Goal: Task Accomplishment & Management: Complete application form

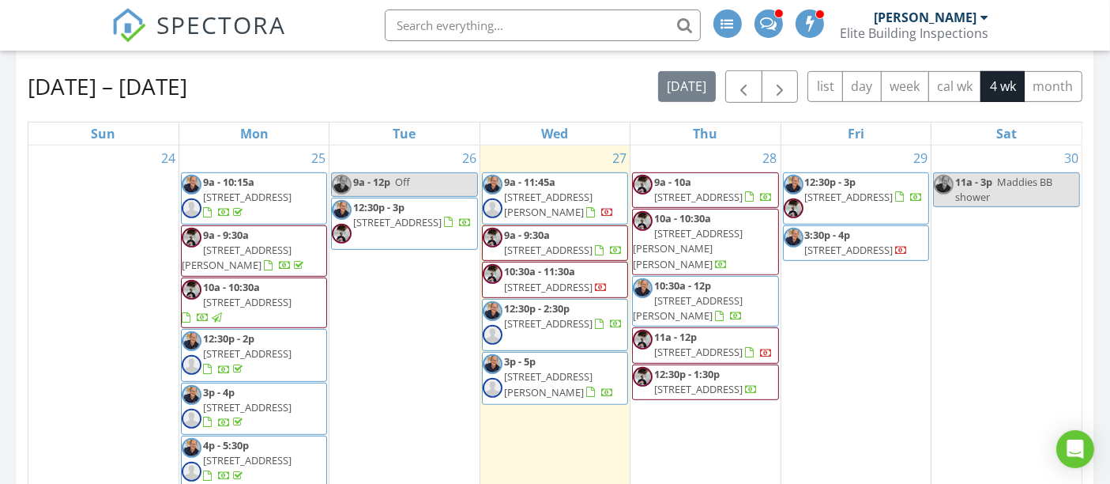
scroll to position [790, 0]
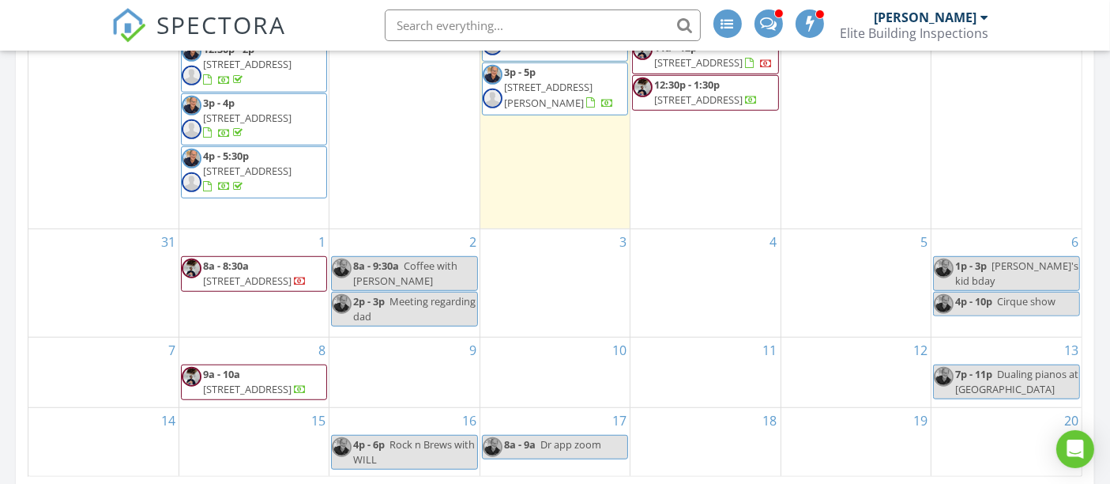
scroll to position [966, 0]
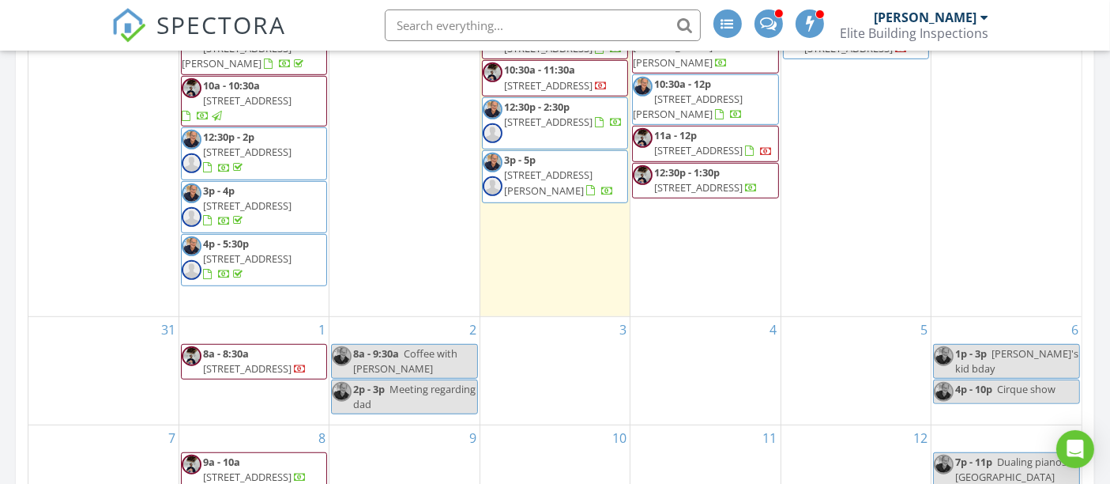
click at [546, 200] on span "3p - 5p 2845 Dover Glen Cir, Orlando 32828" at bounding box center [555, 176] width 145 height 47
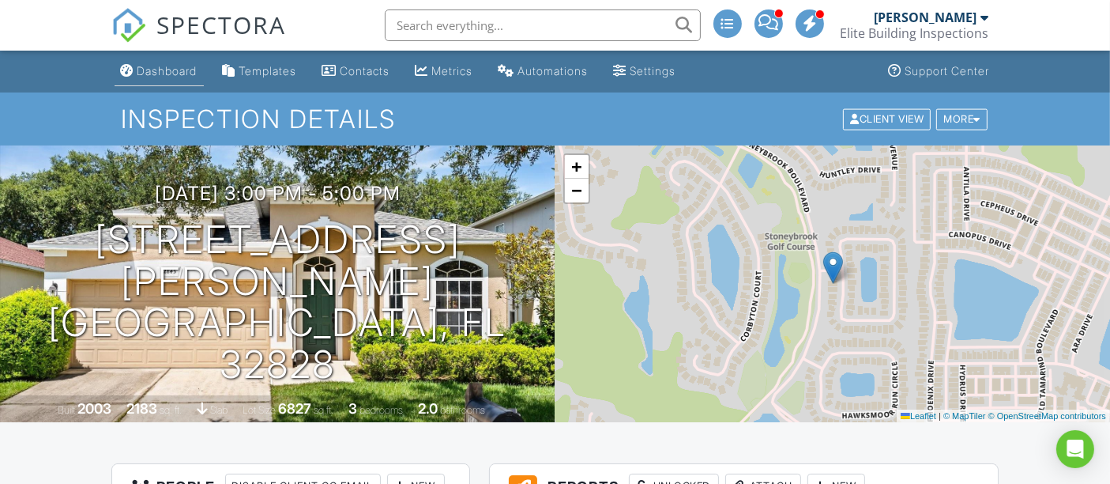
click at [146, 66] on div "Dashboard" at bounding box center [168, 70] width 60 height 13
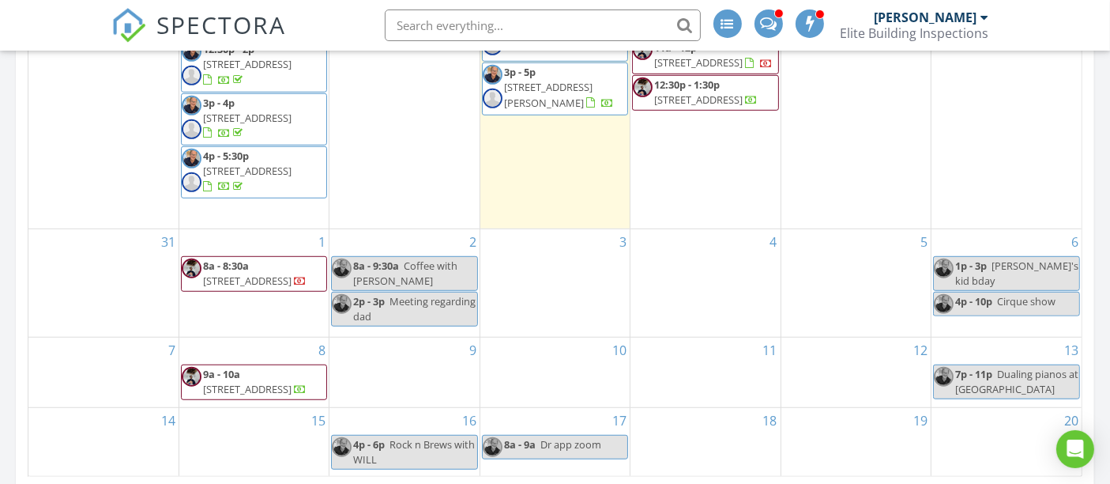
scroll to position [1054, 0]
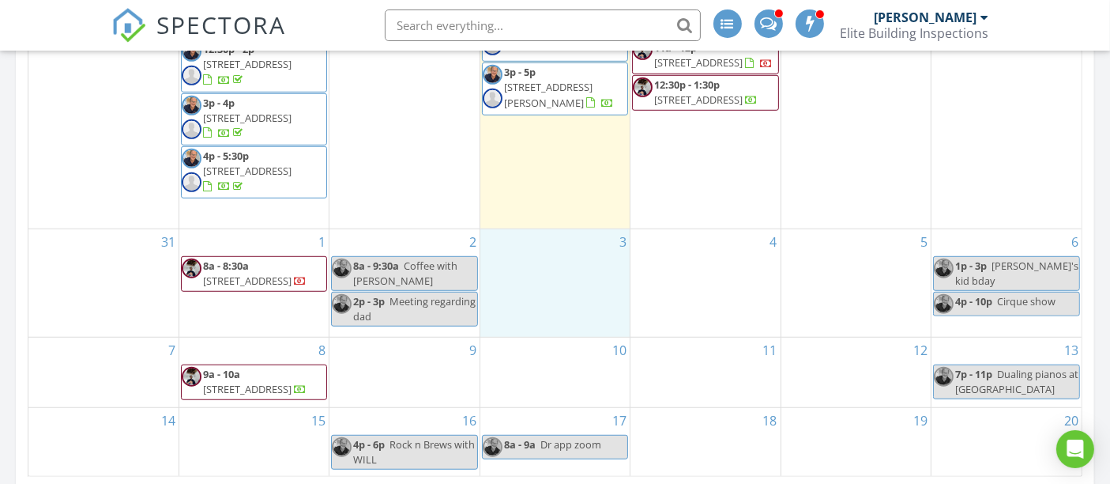
click at [558, 274] on div "3" at bounding box center [555, 282] width 149 height 107
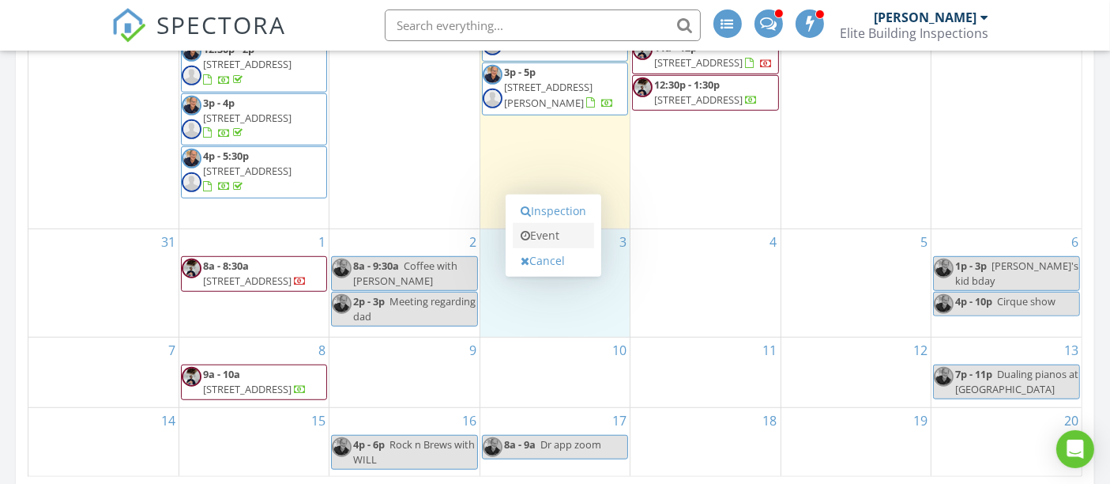
click at [562, 236] on link "Event" at bounding box center [553, 235] width 81 height 25
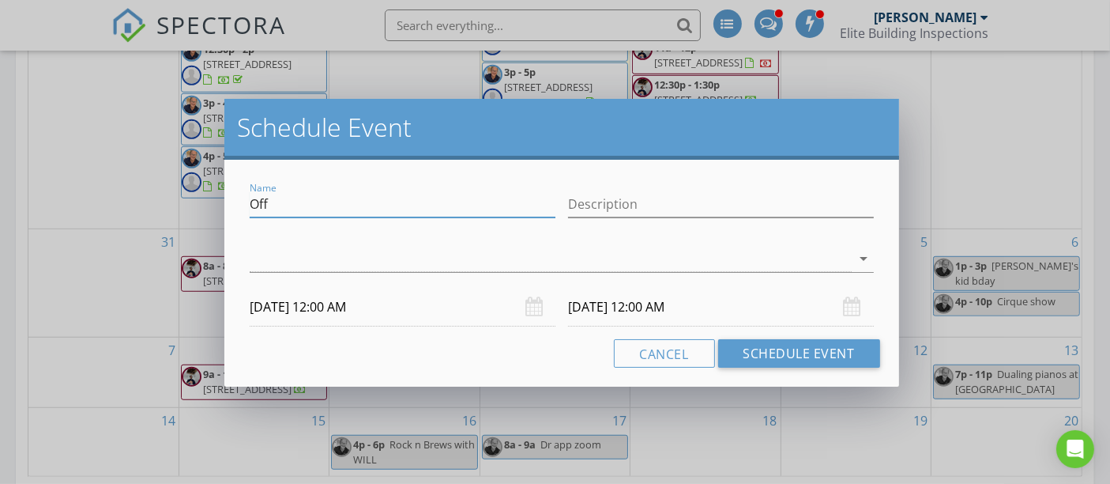
drag, startPoint x: 285, startPoint y: 199, endPoint x: 222, endPoint y: 193, distance: 63.5
click at [222, 191] on div "Schedule Event Name Off Description arrow_drop_down 09/03/2025 12:00 AM 09/04/2…" at bounding box center [555, 242] width 1110 height 484
type input "Hold Ann Rogers"
click at [288, 253] on div at bounding box center [550, 259] width 601 height 26
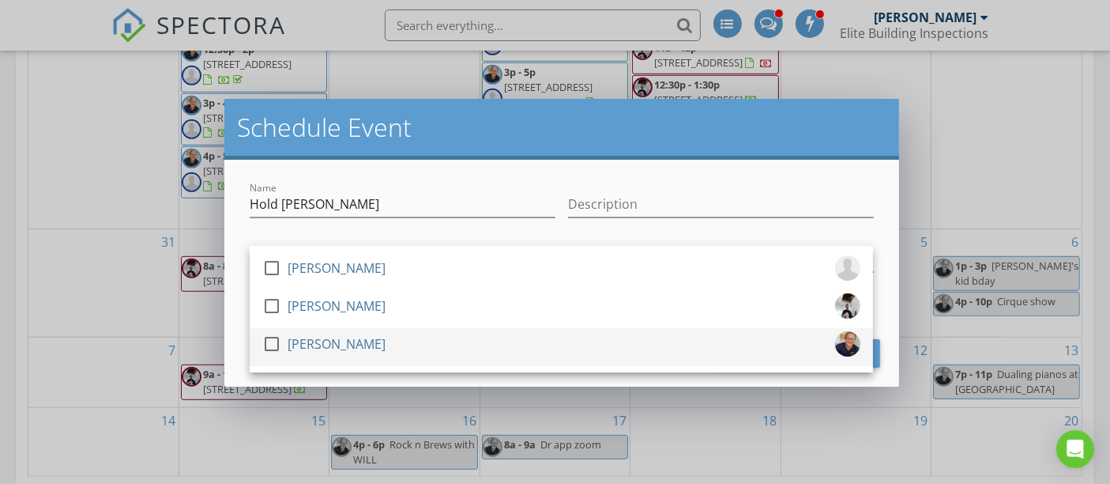
click at [271, 341] on div at bounding box center [271, 343] width 27 height 27
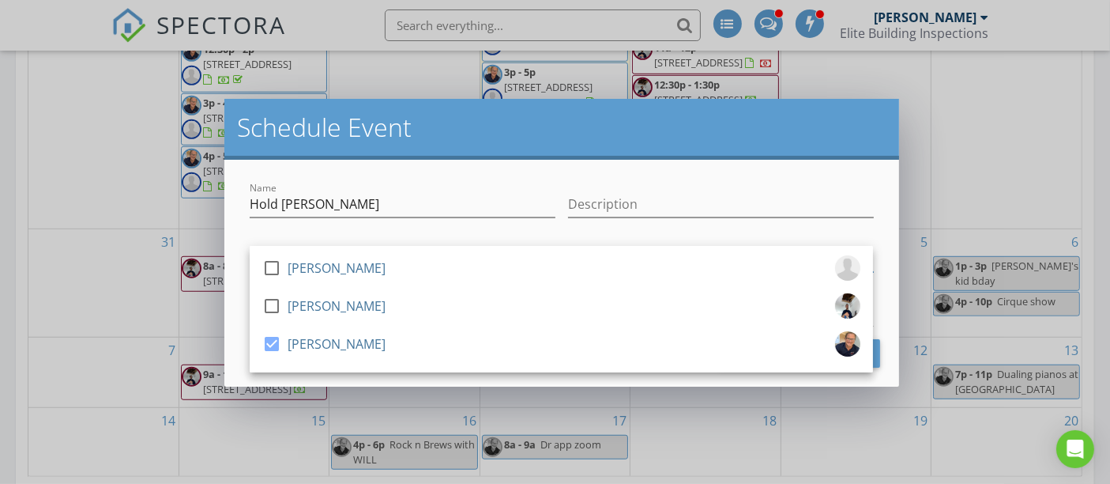
click at [232, 351] on div "Name Hold Ann Rogers Description check_box_outline_blank Craig Perkinson check_…" at bounding box center [561, 273] width 674 height 227
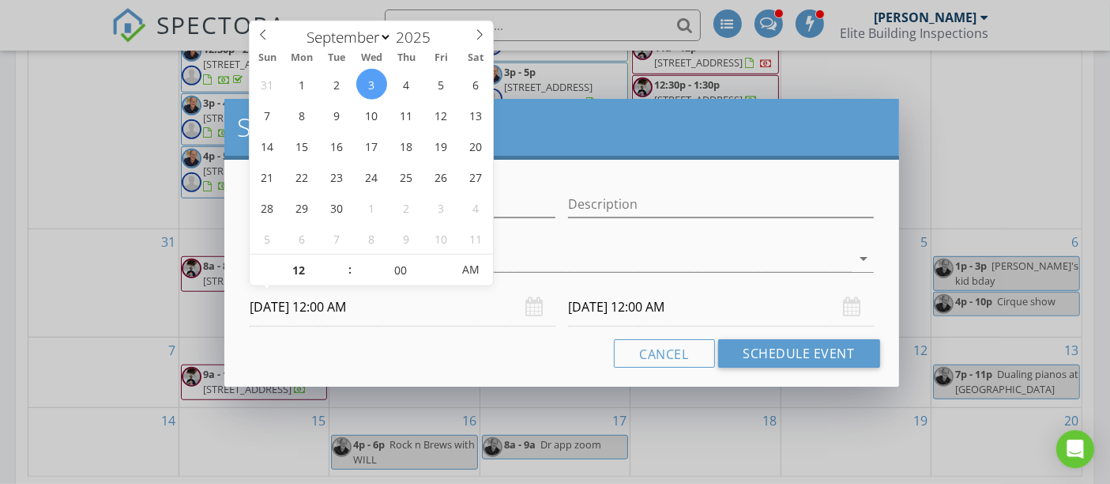
click at [338, 308] on input "09/03/2025 12:00 AM" at bounding box center [403, 307] width 306 height 39
type input "01"
type input "09/03/2025 1:00 AM"
click at [342, 261] on span at bounding box center [342, 262] width 11 height 16
type input "02"
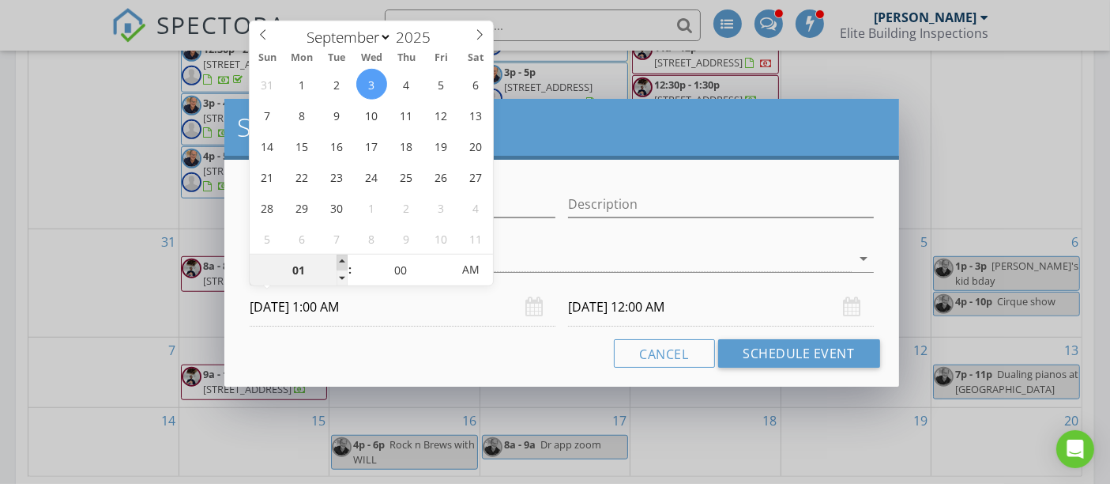
type input "09/03/2025 2:00 AM"
click at [342, 261] on span at bounding box center [342, 262] width 11 height 16
type input "03"
type input "09/03/2025 3:00 AM"
click at [343, 261] on span at bounding box center [342, 262] width 11 height 16
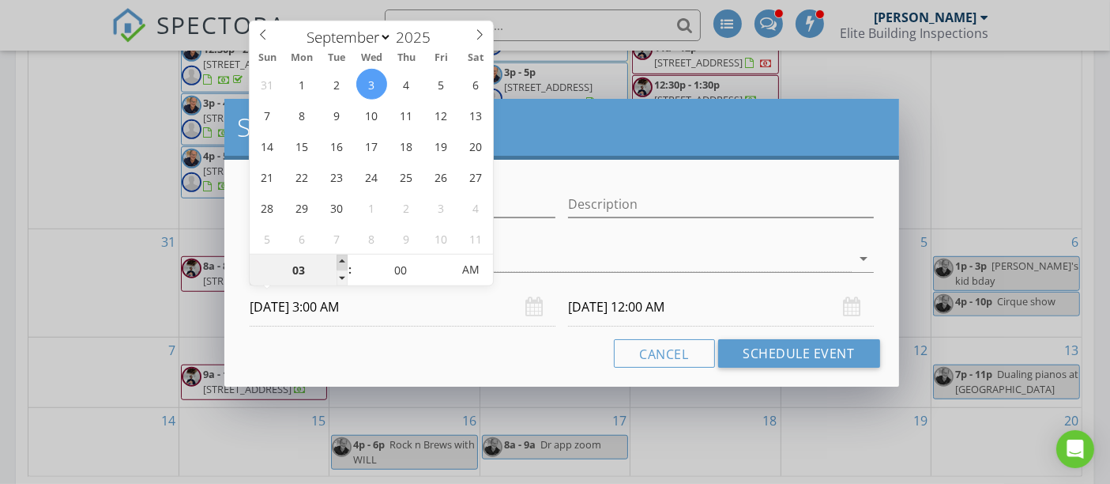
type input "04"
type input "09/03/2025 4:00 AM"
click at [344, 261] on span at bounding box center [342, 262] width 11 height 16
type input "05"
type input "09/03/2025 5:00 AM"
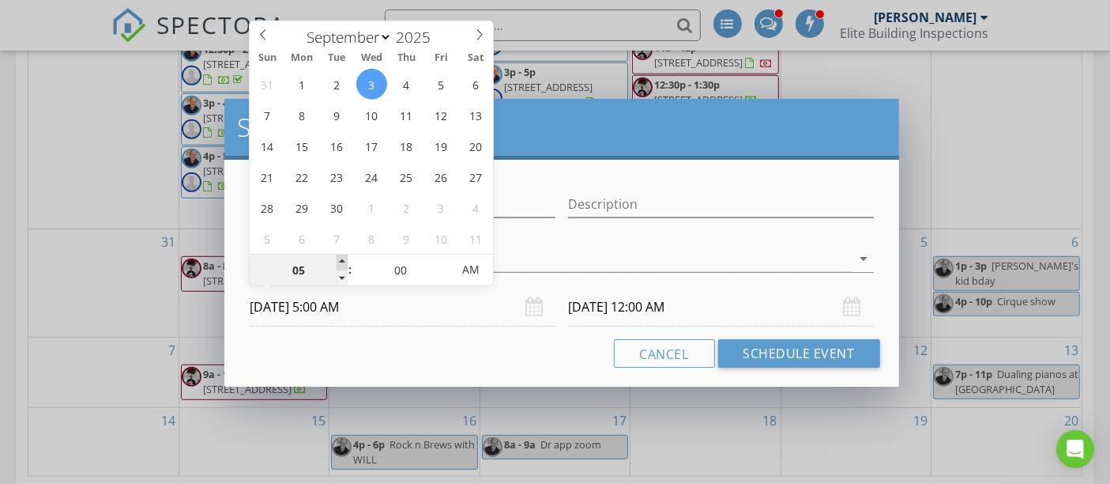
click at [344, 261] on span at bounding box center [342, 262] width 11 height 16
type input "06"
type input "09/03/2025 6:00 AM"
click at [344, 261] on span at bounding box center [342, 262] width 11 height 16
type input "07"
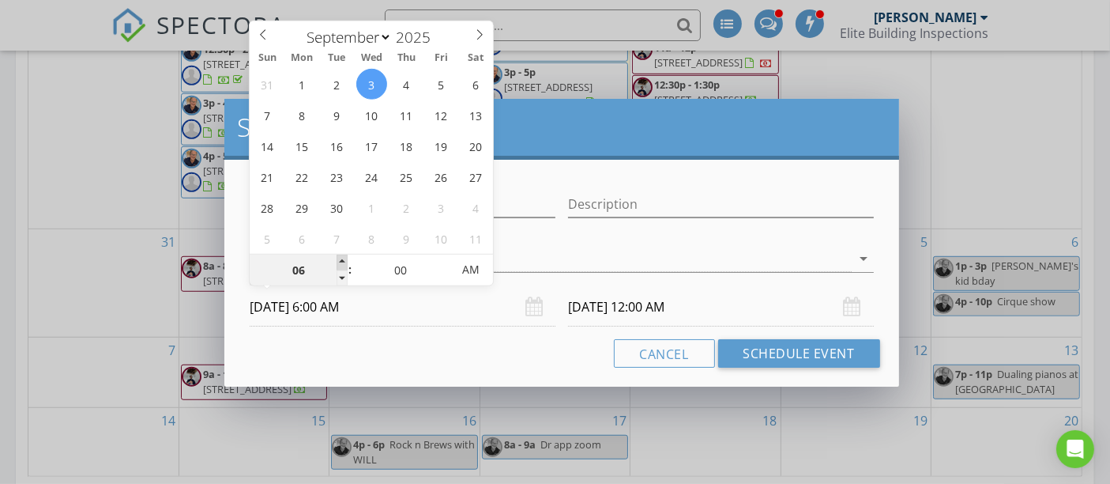
type input "09/03/2025 7:00 AM"
click at [344, 261] on span at bounding box center [342, 262] width 11 height 16
type input "07"
type input "09/04/2025 7:00 AM"
type input "08"
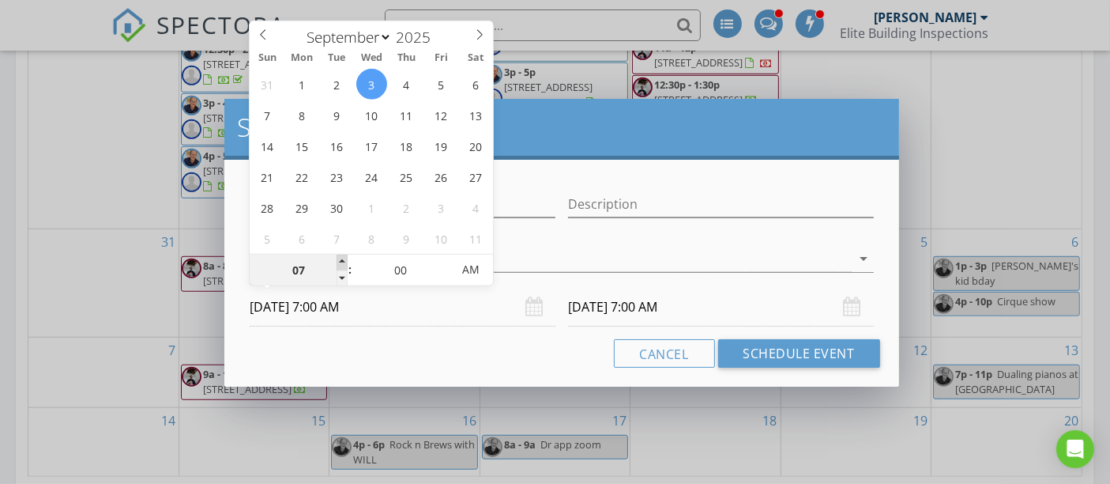
type input "09/03/2025 8:00 AM"
click at [346, 261] on span at bounding box center [342, 262] width 11 height 16
type input "08"
type input "09/04/2025 8:00 AM"
type input "09"
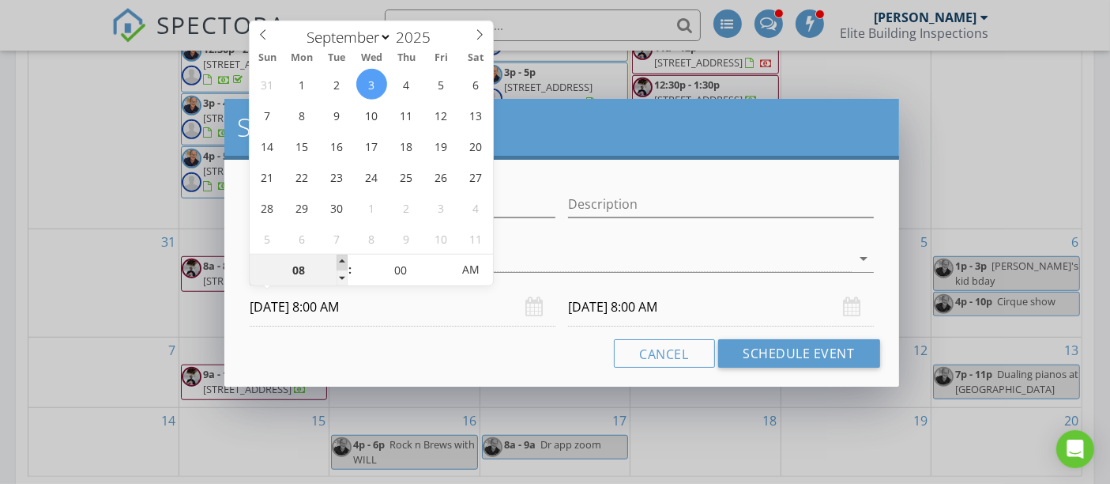
type input "[DATE] 9:00 AM"
click at [343, 261] on span at bounding box center [342, 262] width 11 height 16
type input "09"
click at [402, 345] on div "Cancel Schedule Event" at bounding box center [561, 353] width 636 height 28
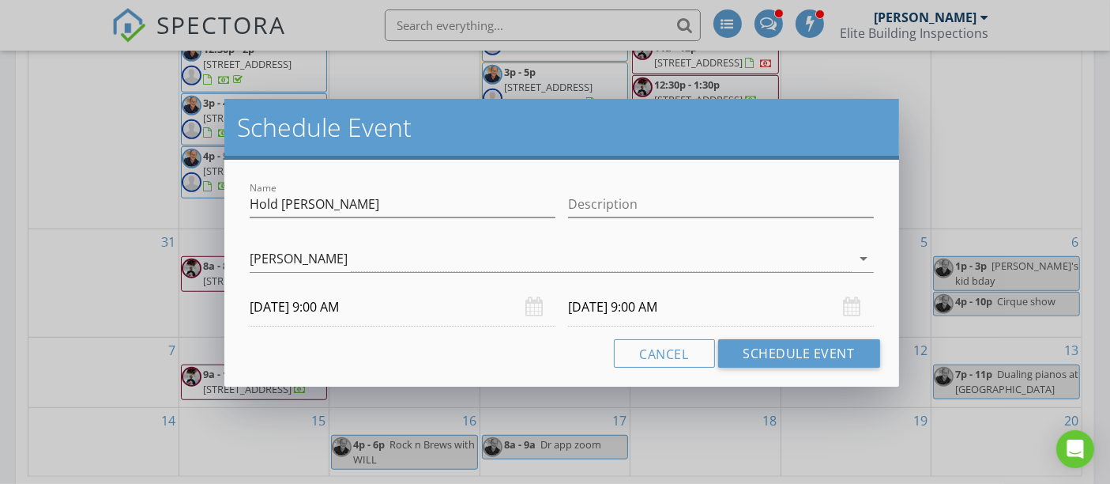
click at [623, 304] on input "09/04/2025 9:00 AM" at bounding box center [721, 307] width 306 height 39
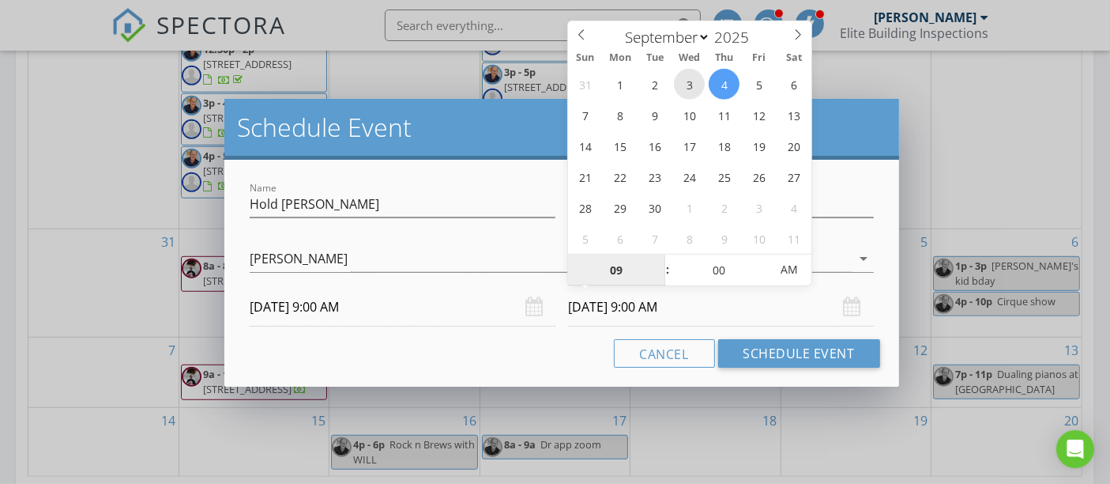
type input "[DATE] 9:00 AM"
type input "10"
type input "[DATE] 10:00 AM"
click at [657, 258] on span at bounding box center [659, 262] width 11 height 16
type input "11"
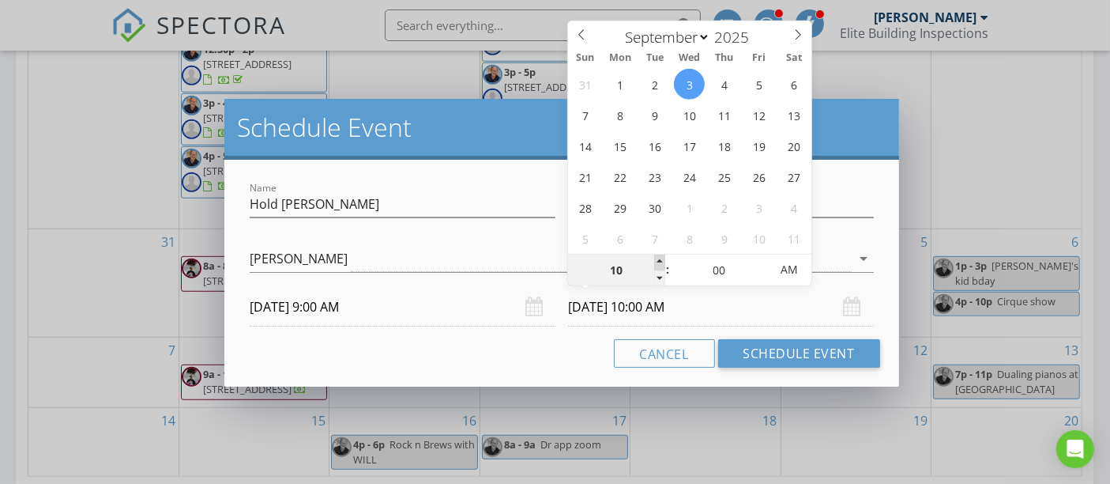
type input "09/03/2025 11:00 AM"
click at [657, 258] on span at bounding box center [659, 262] width 11 height 16
type input "12"
type input "09/03/2025 12:00 PM"
click at [657, 258] on span at bounding box center [659, 262] width 11 height 16
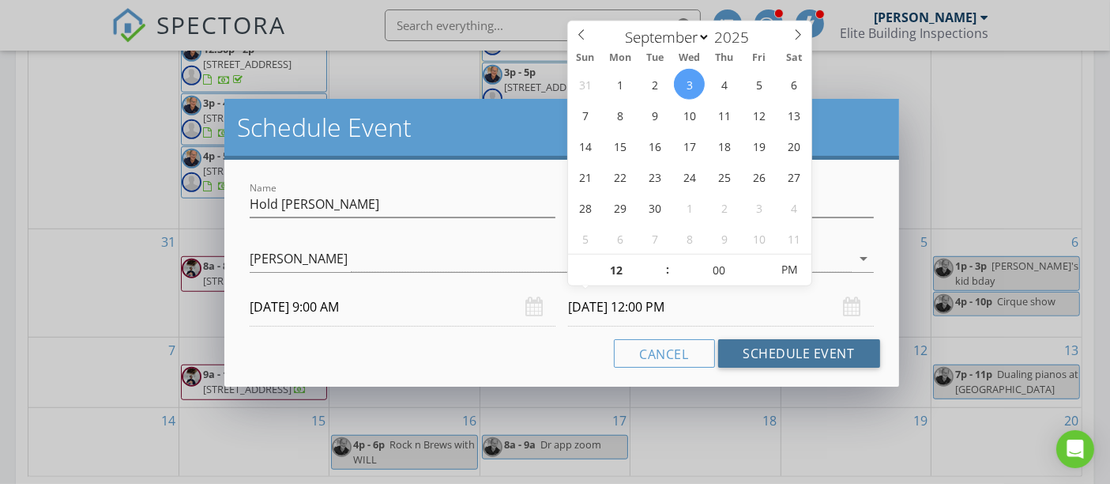
drag, startPoint x: 765, startPoint y: 353, endPoint x: 744, endPoint y: 334, distance: 28.6
click at [765, 351] on button "Schedule Event" at bounding box center [799, 353] width 162 height 28
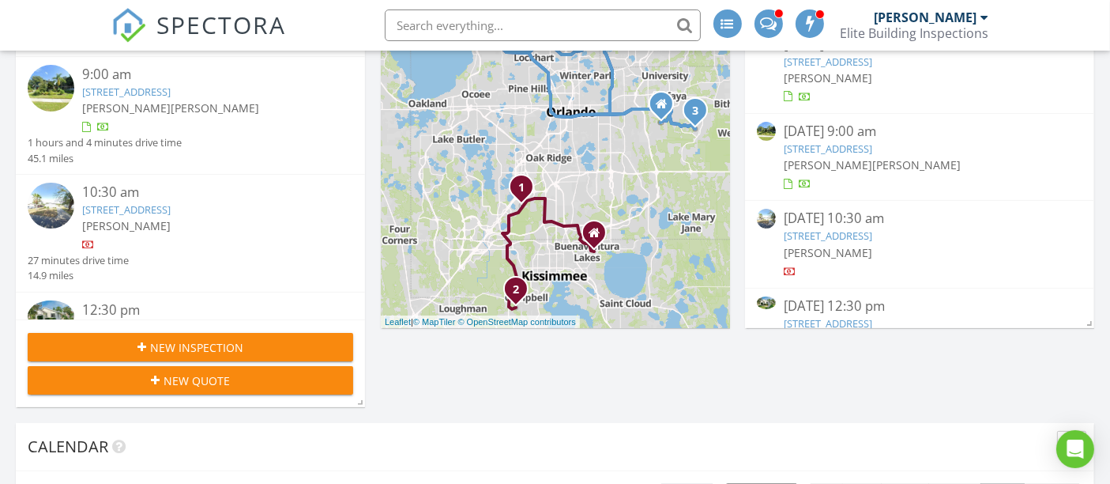
scroll to position [351, 0]
click at [194, 346] on span "New Inspection" at bounding box center [196, 348] width 93 height 17
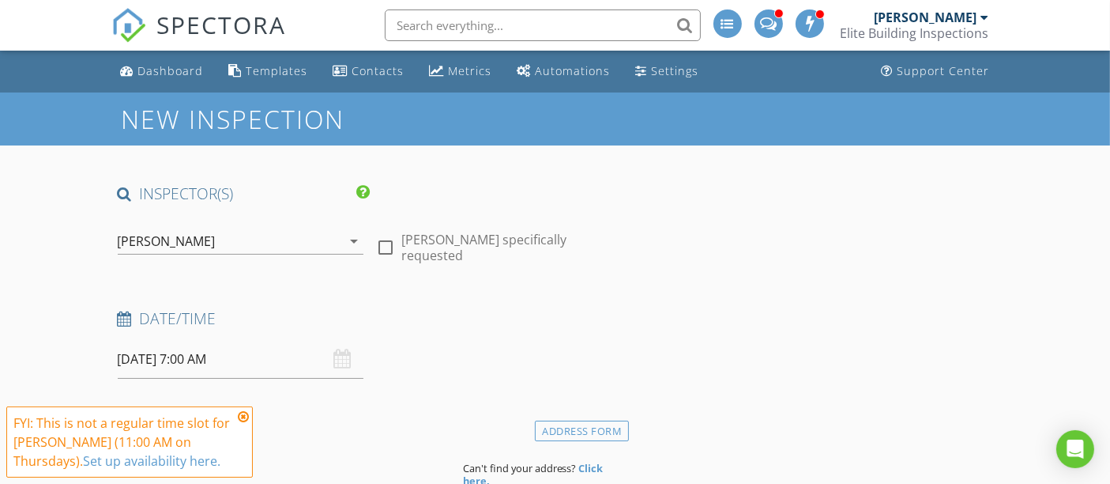
click at [149, 238] on div "[PERSON_NAME]" at bounding box center [167, 241] width 98 height 14
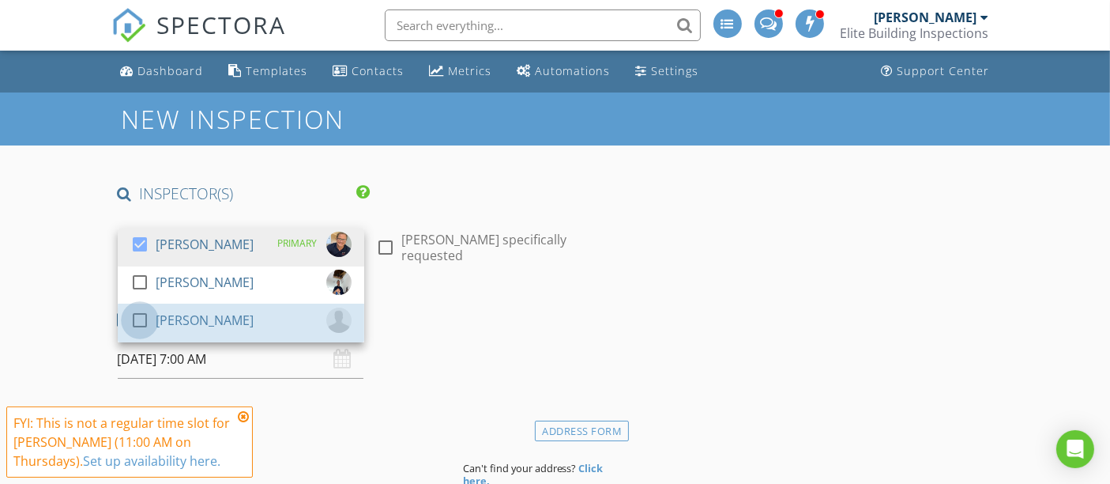
drag, startPoint x: 135, startPoint y: 315, endPoint x: 111, endPoint y: 300, distance: 27.7
click at [135, 315] on div at bounding box center [139, 320] width 27 height 27
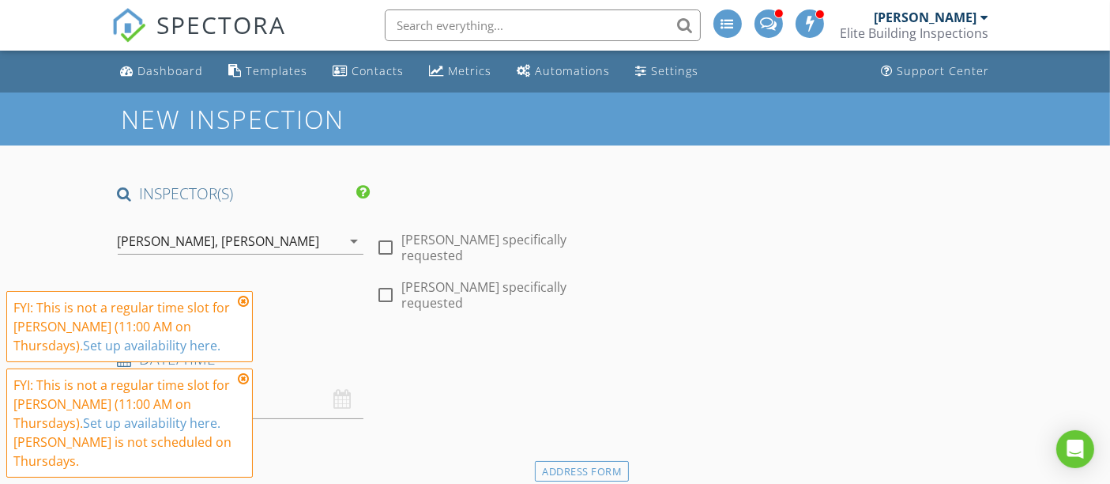
drag, startPoint x: 246, startPoint y: 301, endPoint x: 242, endPoint y: 375, distance: 73.6
click at [246, 301] on icon at bounding box center [243, 301] width 11 height 13
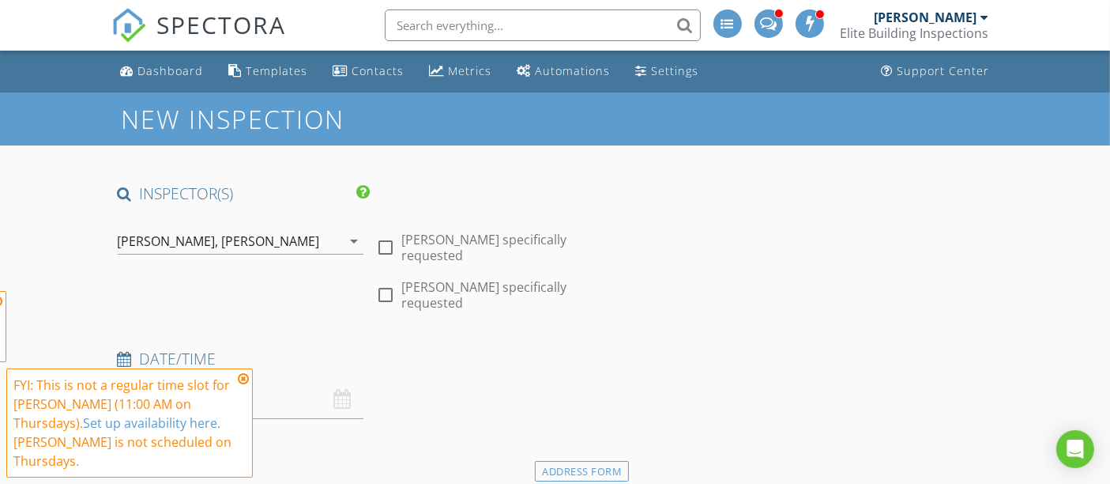
click at [243, 376] on icon at bounding box center [243, 378] width 11 height 13
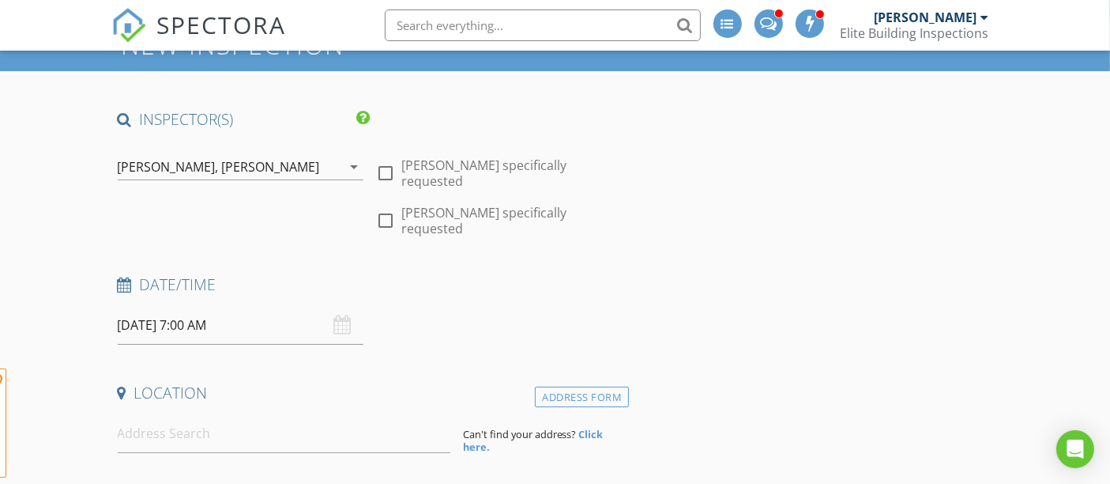
scroll to position [175, 0]
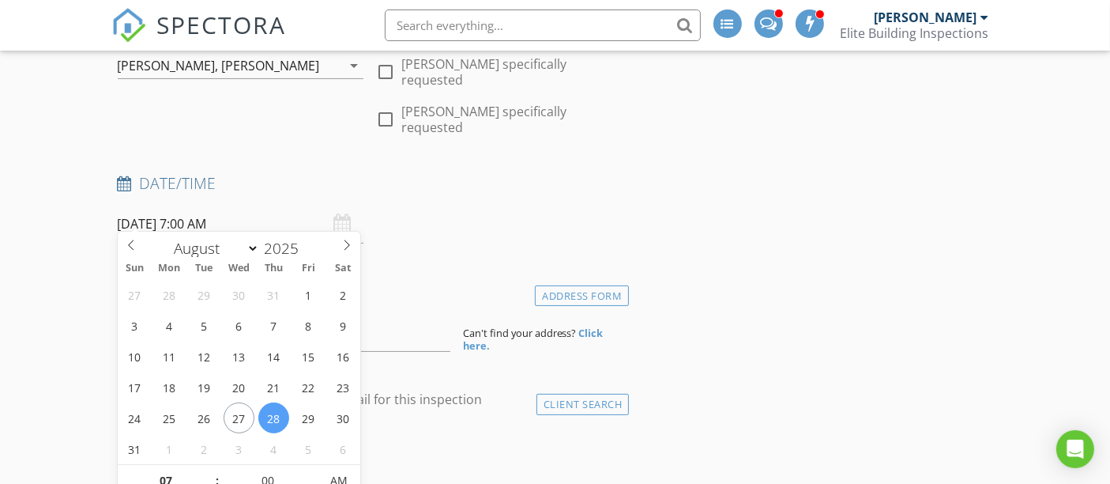
click at [160, 212] on input "08/28/2025 7:00 AM" at bounding box center [241, 224] width 247 height 39
select select "8"
type input "09/03/2025 7:00 AM"
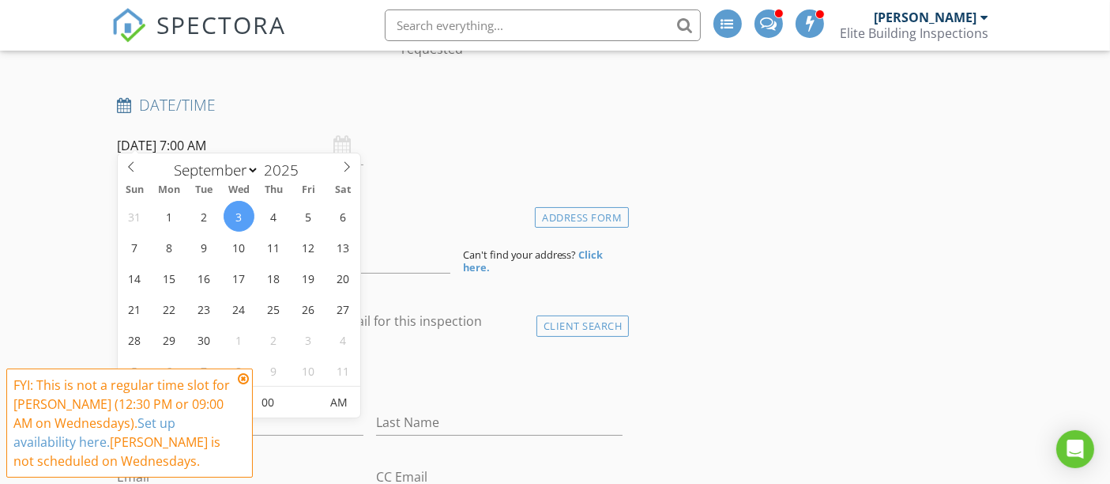
scroll to position [363, 0]
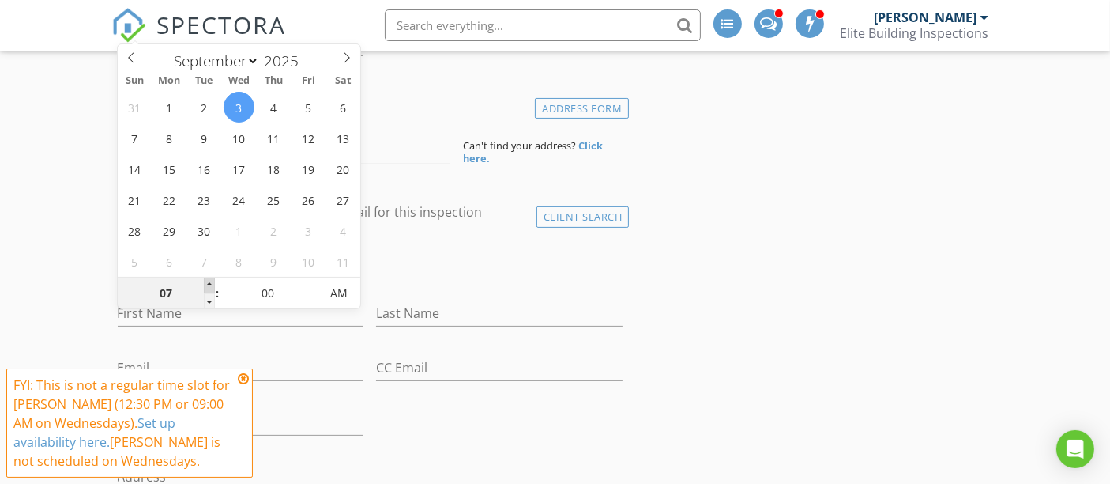
type input "08"
type input "09/03/2025 8:00 AM"
click at [207, 278] on span at bounding box center [209, 285] width 11 height 16
type input "09"
type input "09/03/2025 9:00 AM"
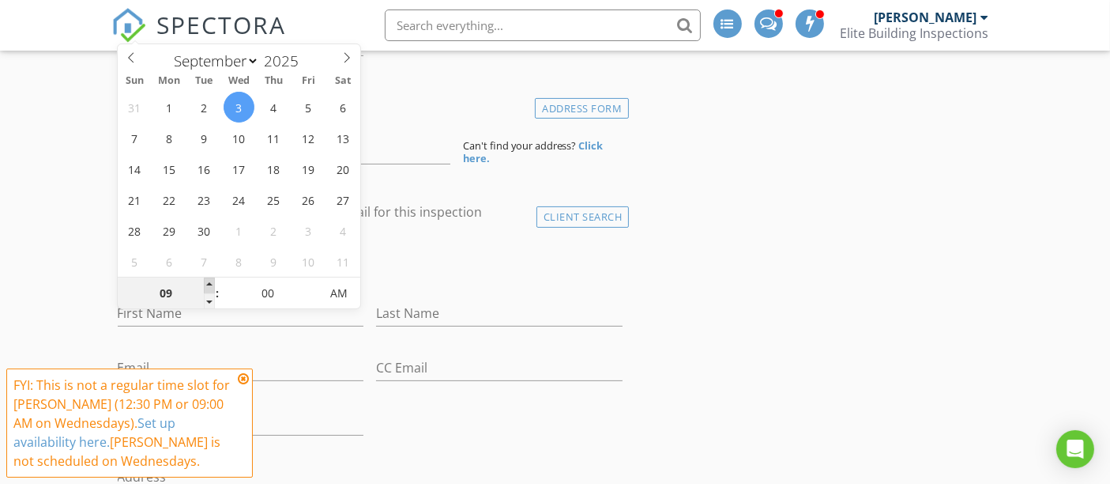
click at [207, 278] on span at bounding box center [209, 285] width 11 height 16
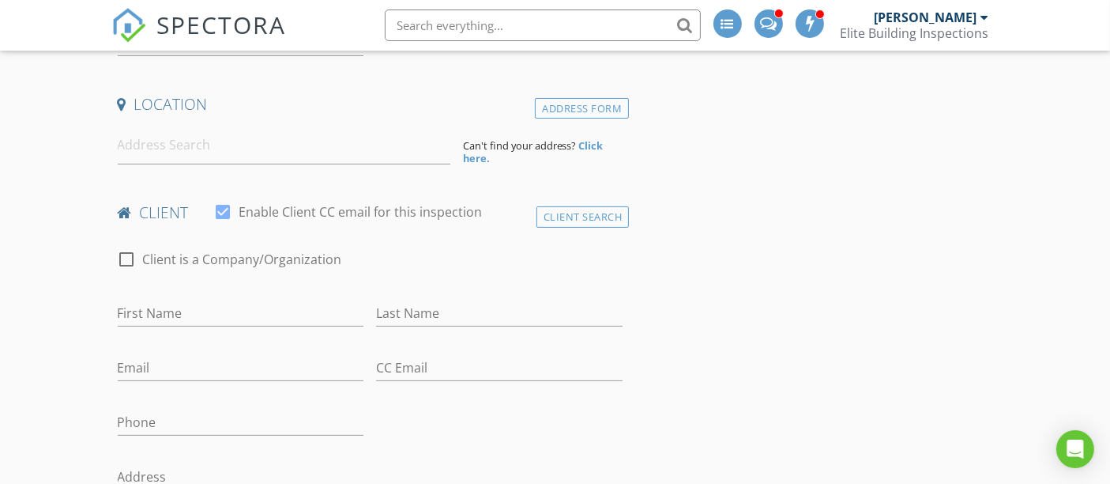
drag, startPoint x: 44, startPoint y: 258, endPoint x: 79, endPoint y: 279, distance: 40.8
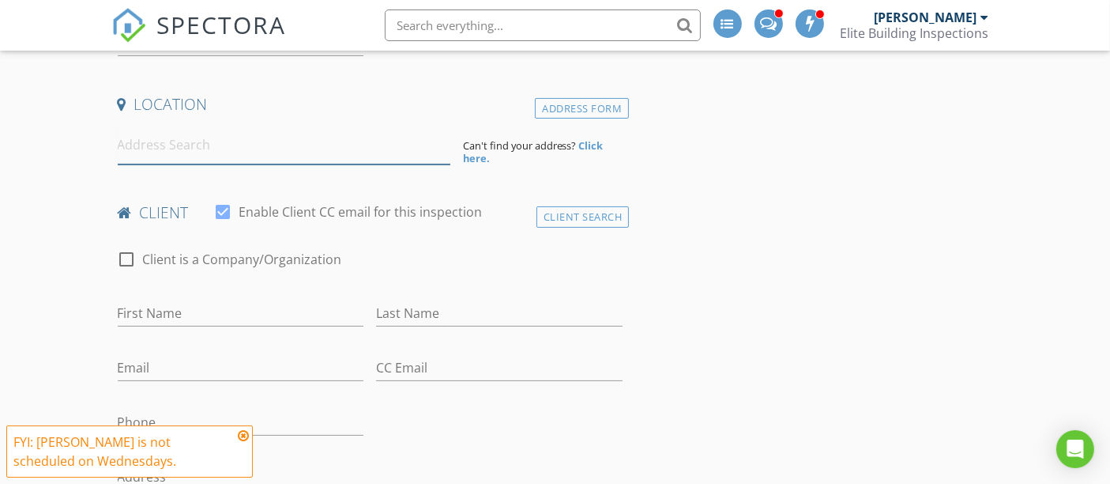
click at [171, 141] on input at bounding box center [284, 145] width 333 height 39
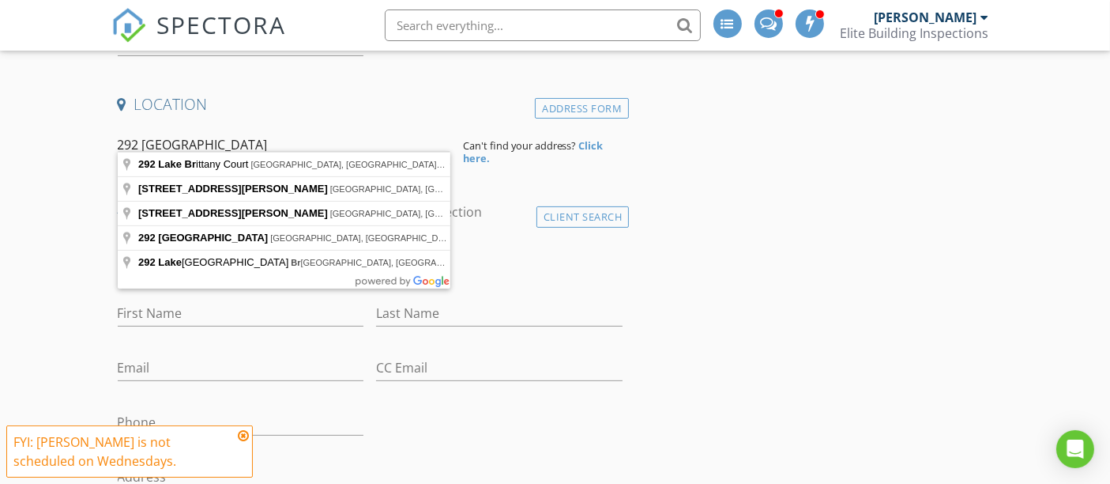
type input "292 Lake Brittany Court, Lake Mary, FL, USA"
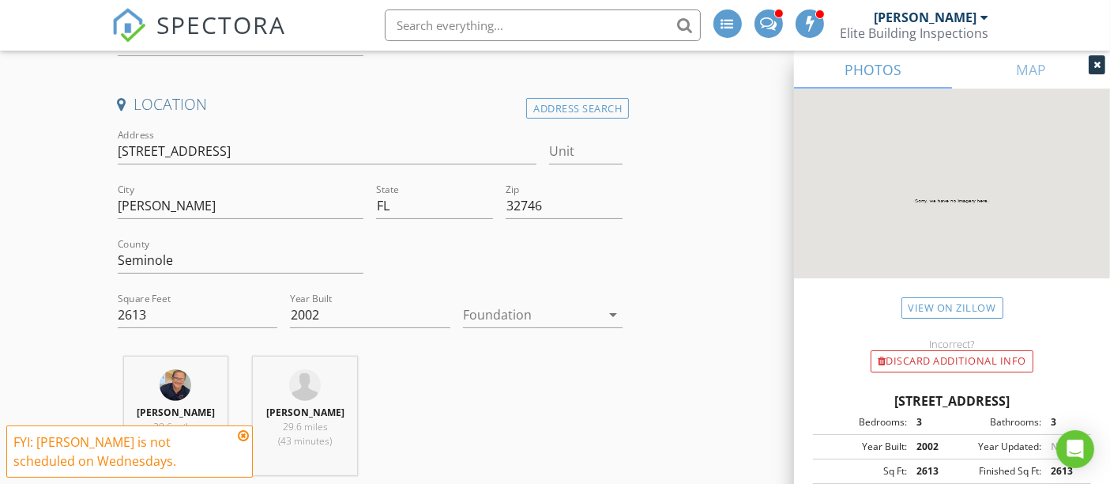
click at [1101, 66] on div at bounding box center [1097, 64] width 17 height 19
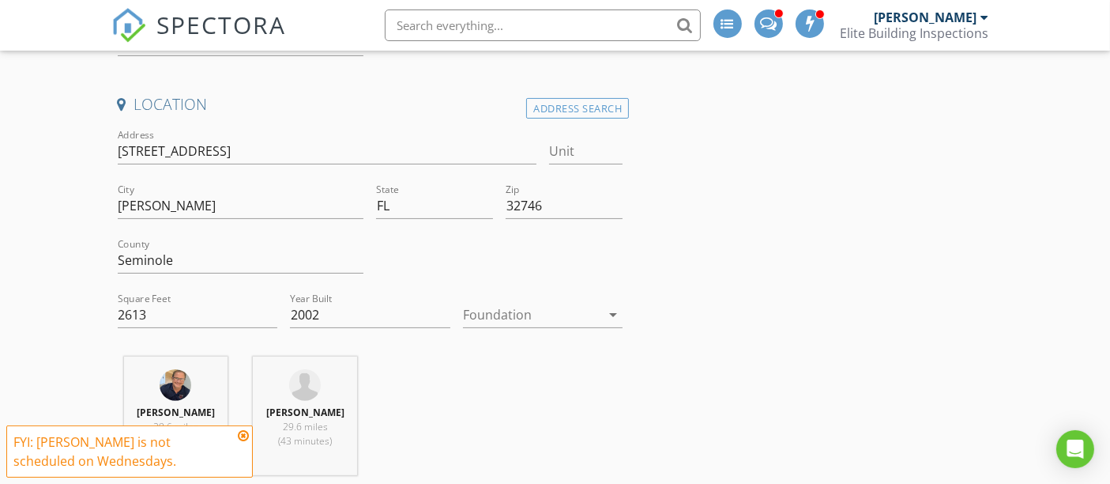
click at [541, 305] on div at bounding box center [532, 314] width 138 height 25
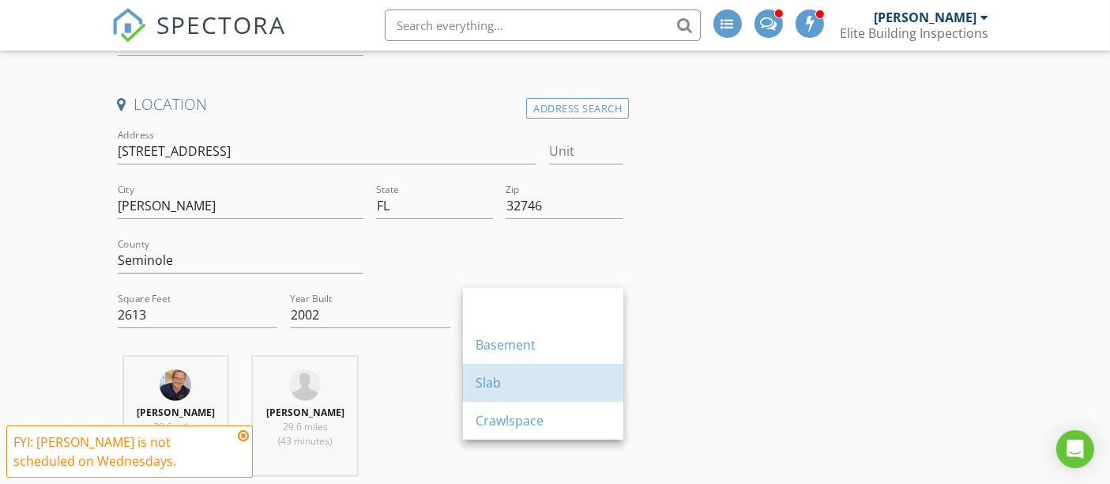
click at [507, 391] on div "Slab" at bounding box center [543, 383] width 135 height 38
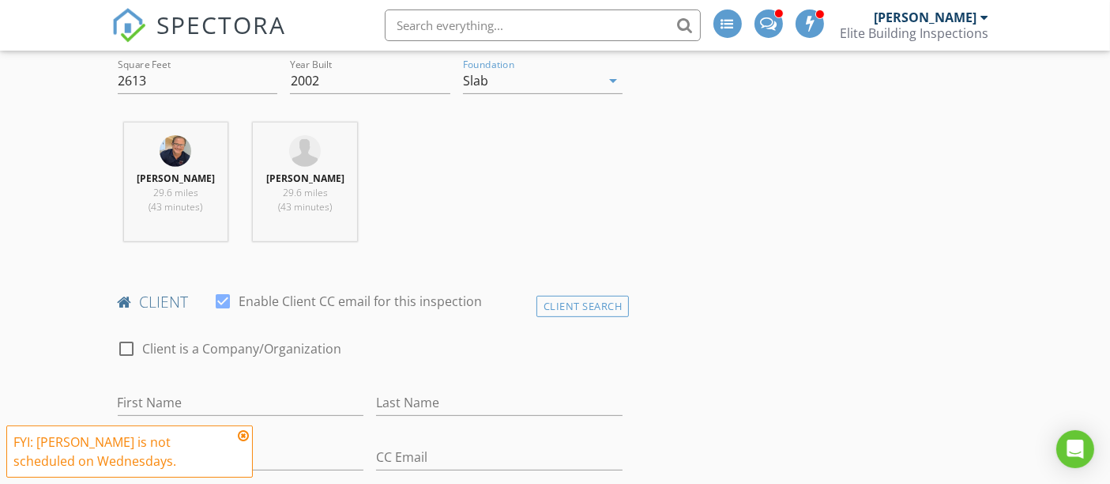
scroll to position [626, 0]
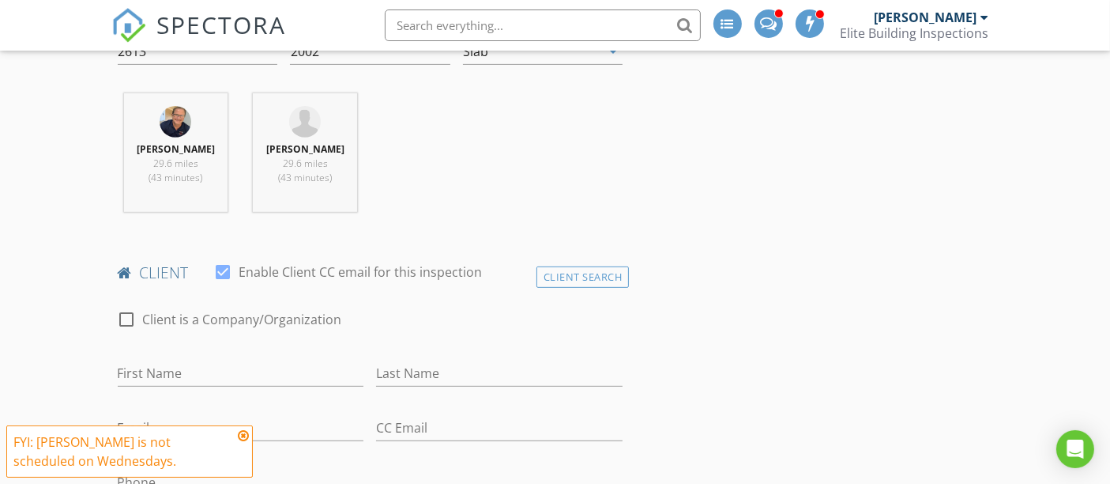
click at [243, 439] on icon at bounding box center [243, 435] width 11 height 13
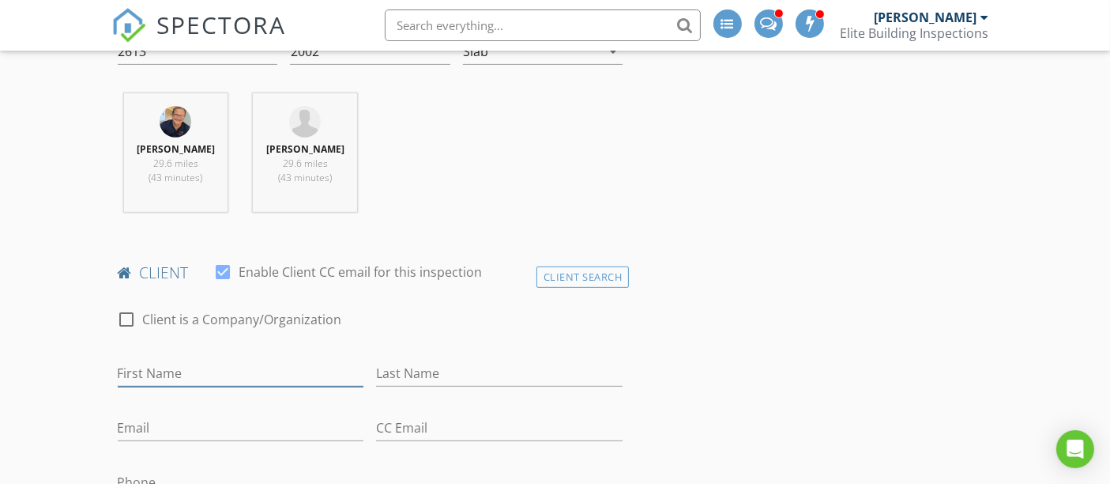
click at [191, 360] on input "First Name" at bounding box center [241, 373] width 247 height 26
type input "[PERSON_NAME] [PERSON_NAME] and [PERSON_NAME]"
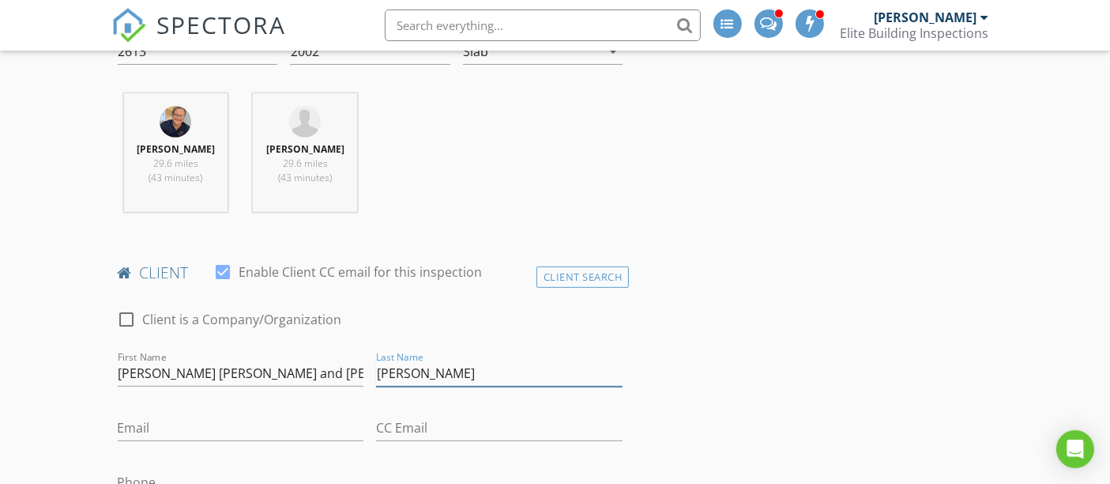
type input "[PERSON_NAME]"
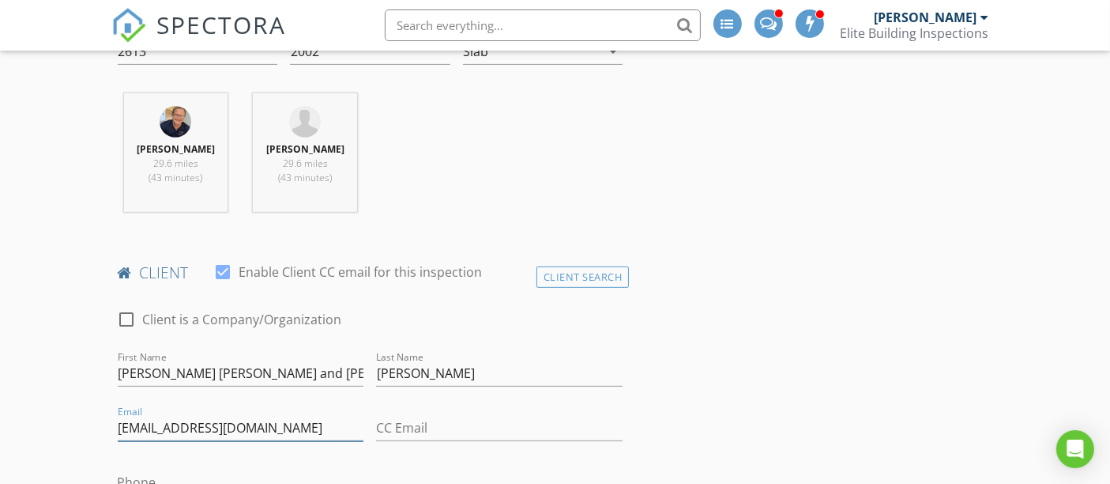
type input "[EMAIL_ADDRESS][DOMAIN_NAME]"
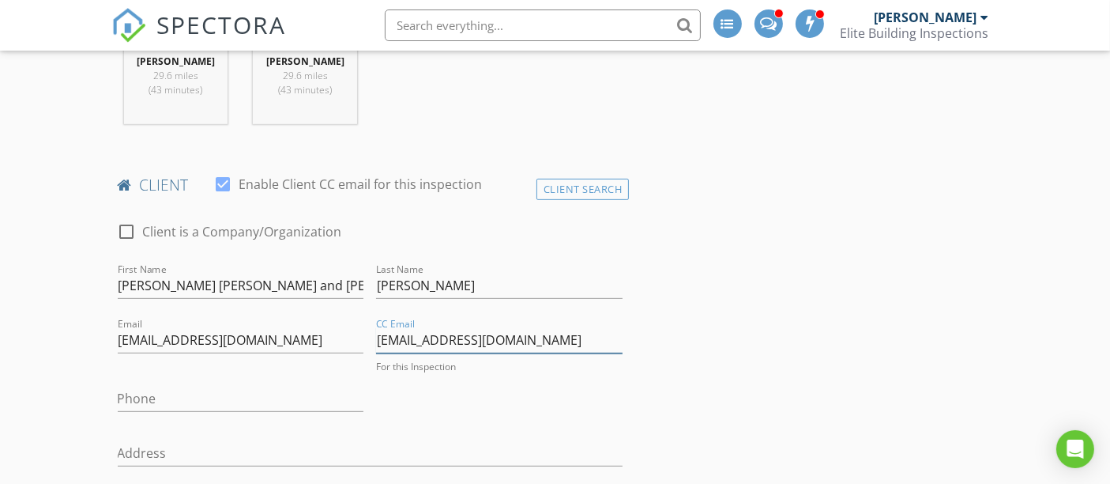
scroll to position [801, 0]
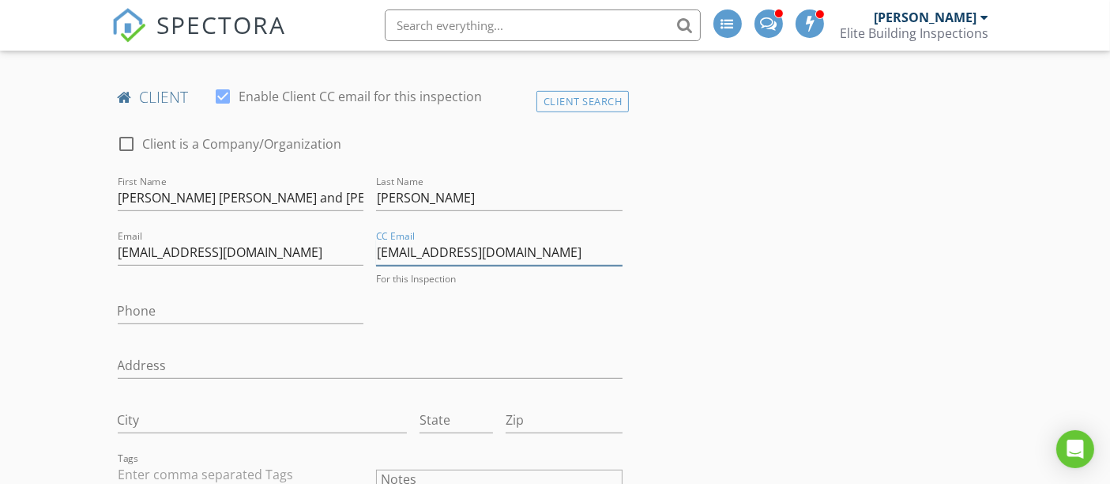
type input "[EMAIL_ADDRESS][DOMAIN_NAME]"
click at [168, 297] on input "Phone" at bounding box center [241, 307] width 247 height 26
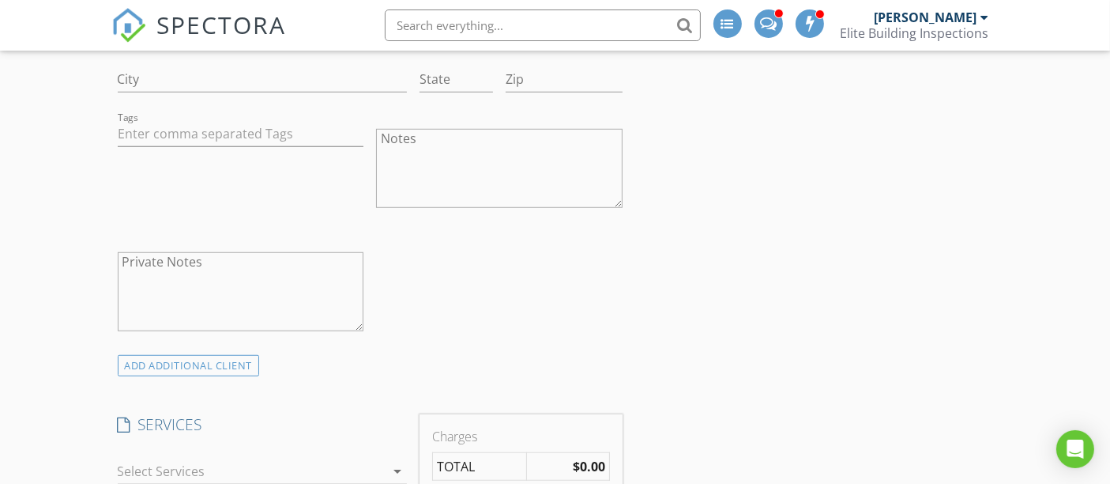
scroll to position [1241, 0]
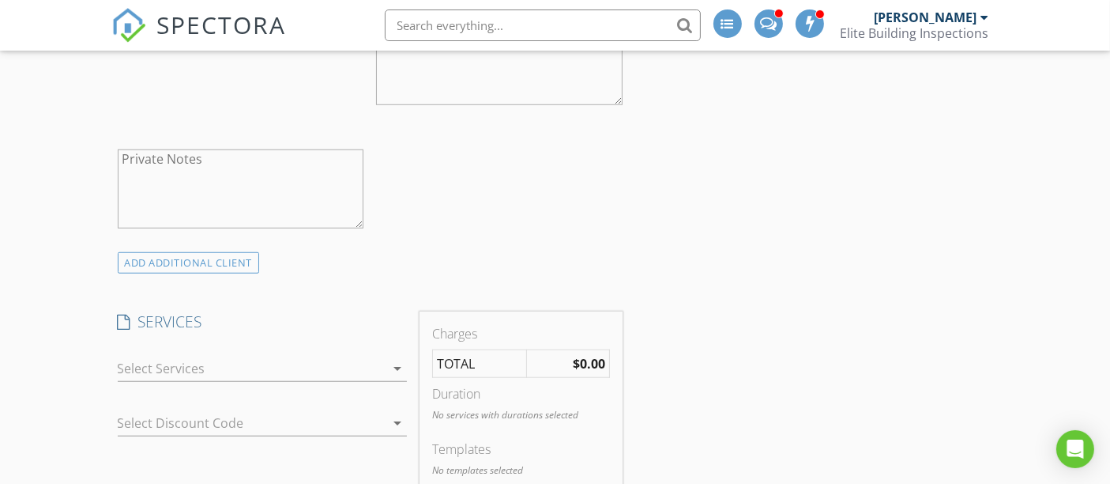
type input "[PHONE_NUMBER]"
click at [169, 356] on div at bounding box center [251, 368] width 267 height 25
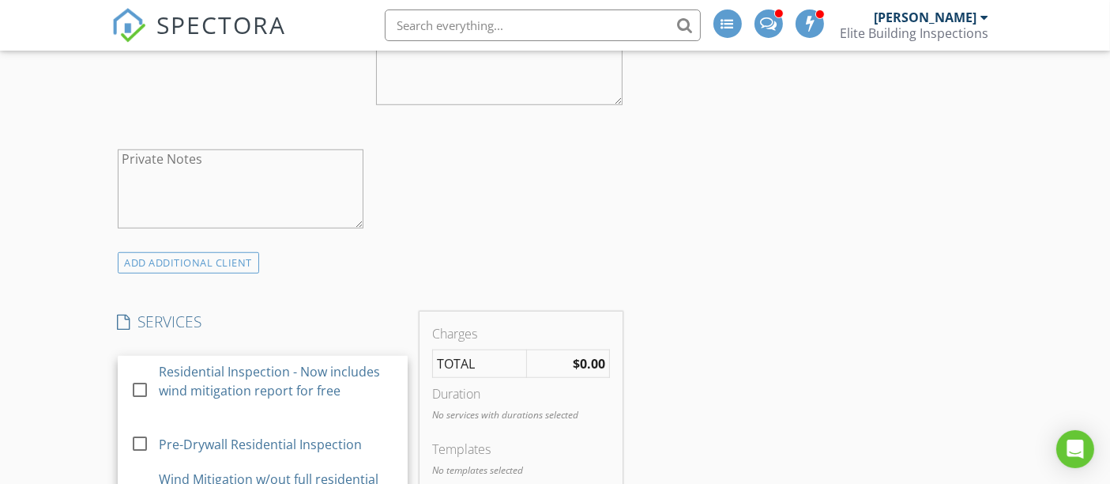
drag, startPoint x: 139, startPoint y: 371, endPoint x: 3, endPoint y: 249, distance: 182.5
click at [138, 376] on div at bounding box center [139, 389] width 27 height 27
checkbox input "true"
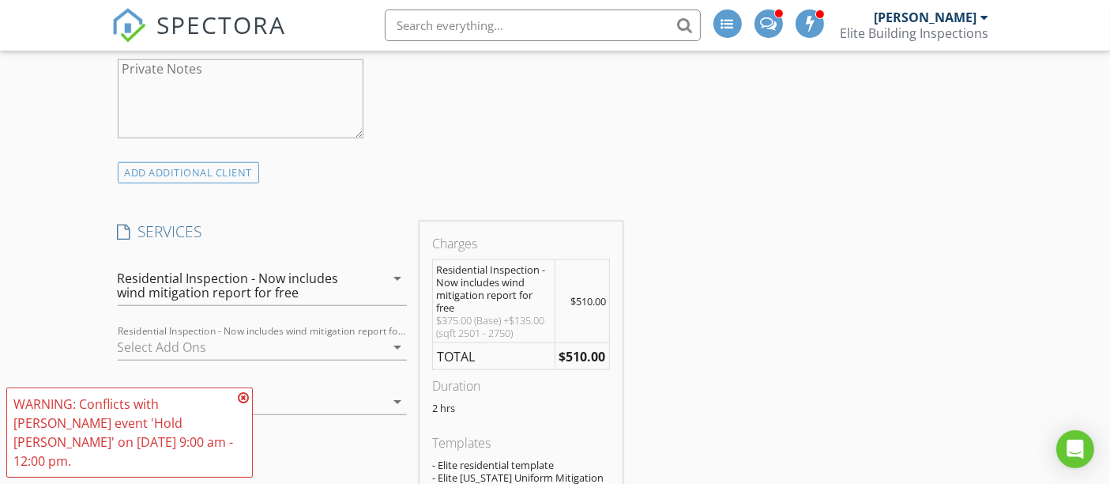
scroll to position [1416, 0]
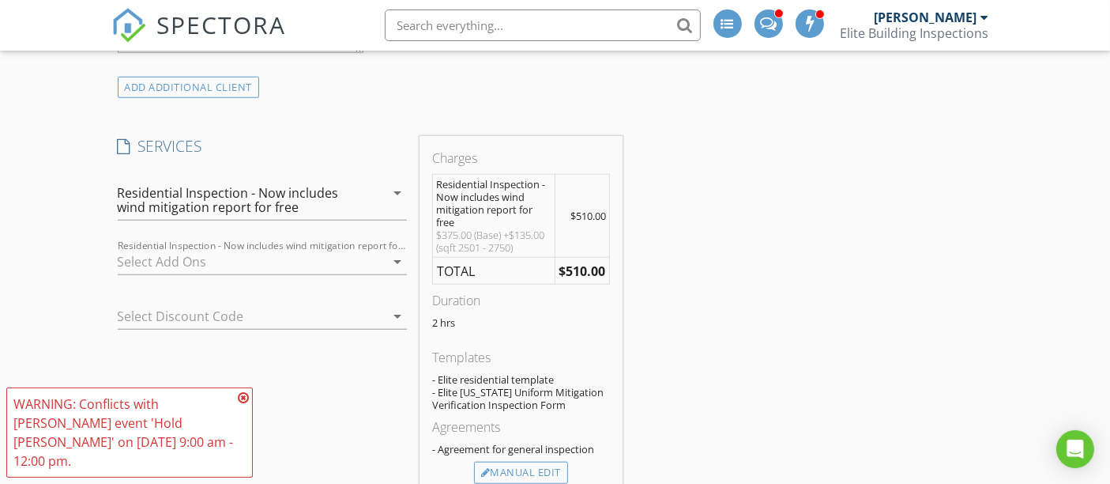
click at [171, 251] on div at bounding box center [251, 261] width 267 height 25
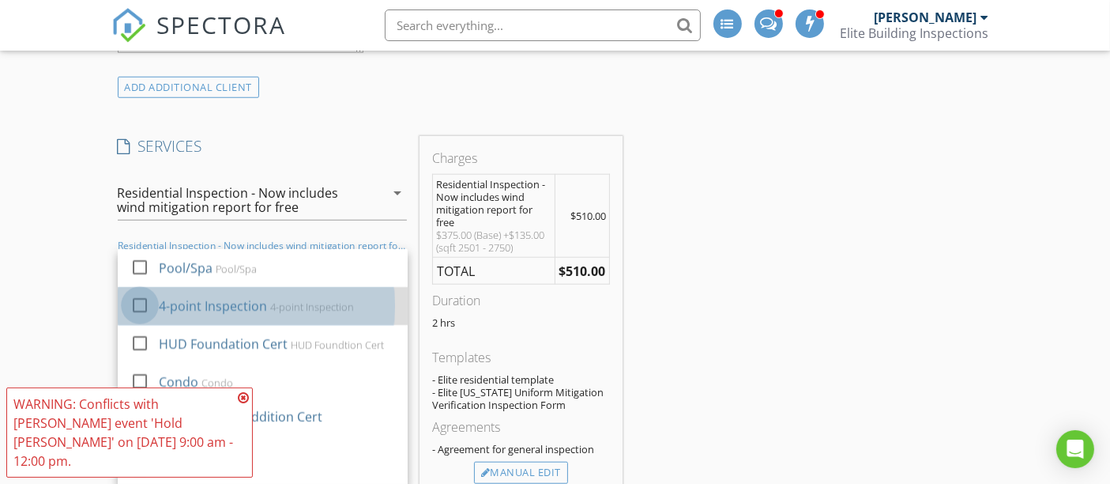
click at [138, 292] on div at bounding box center [139, 305] width 27 height 27
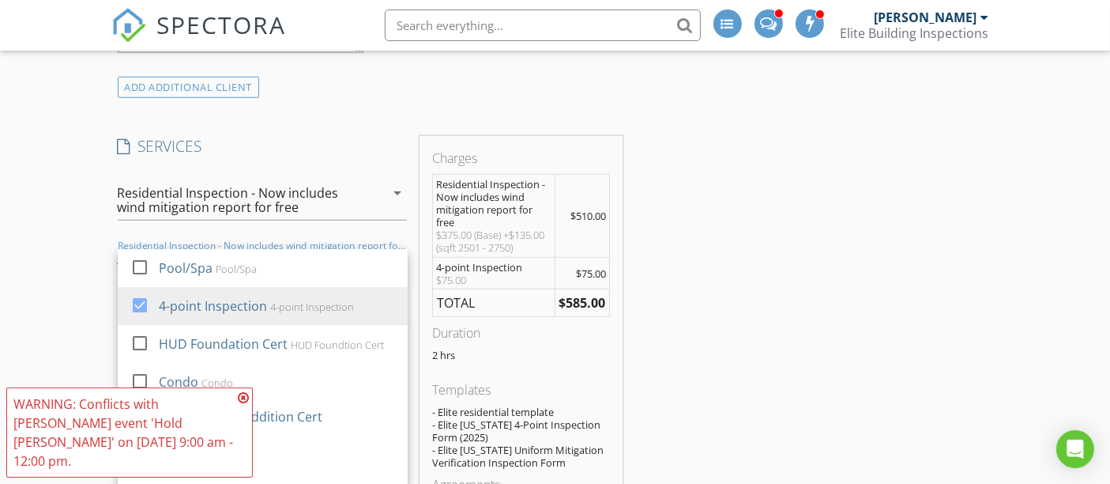
click at [92, 239] on div "New Inspection INSPECTOR(S) check_box Chad Bordner PRIMARY check_box_outline_bl…" at bounding box center [555, 475] width 1110 height 3598
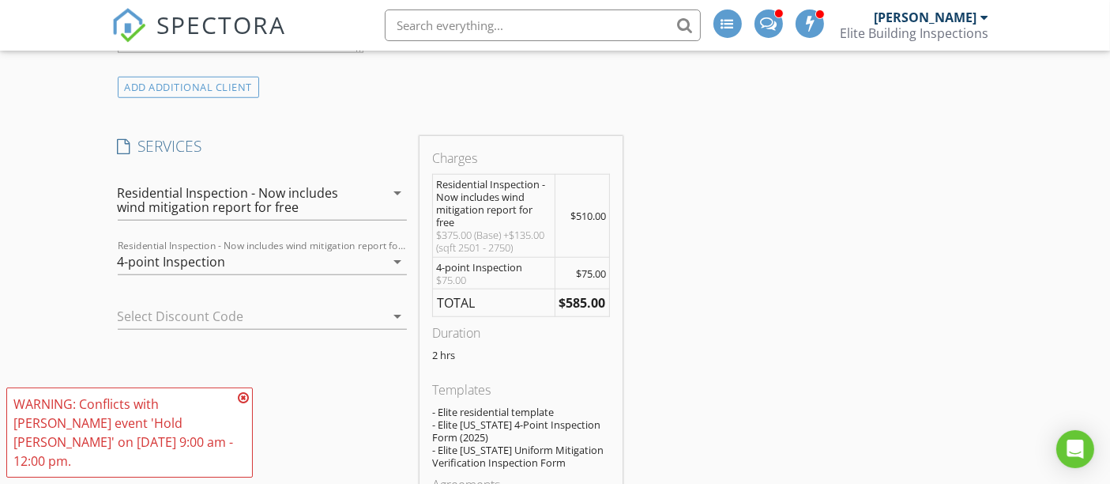
drag, startPoint x: 680, startPoint y: 312, endPoint x: 422, endPoint y: 401, distance: 272.4
click at [248, 404] on icon at bounding box center [243, 397] width 11 height 13
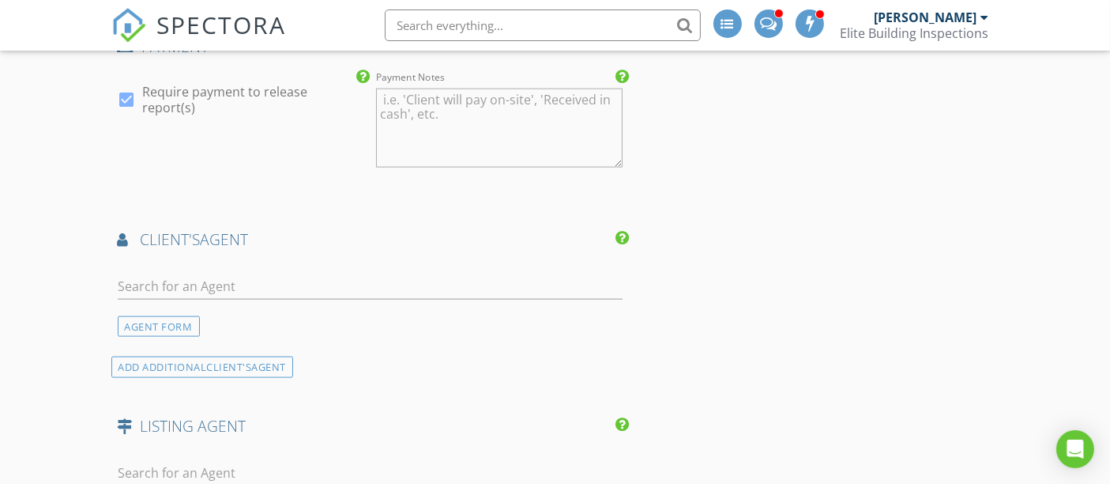
scroll to position [2119, 0]
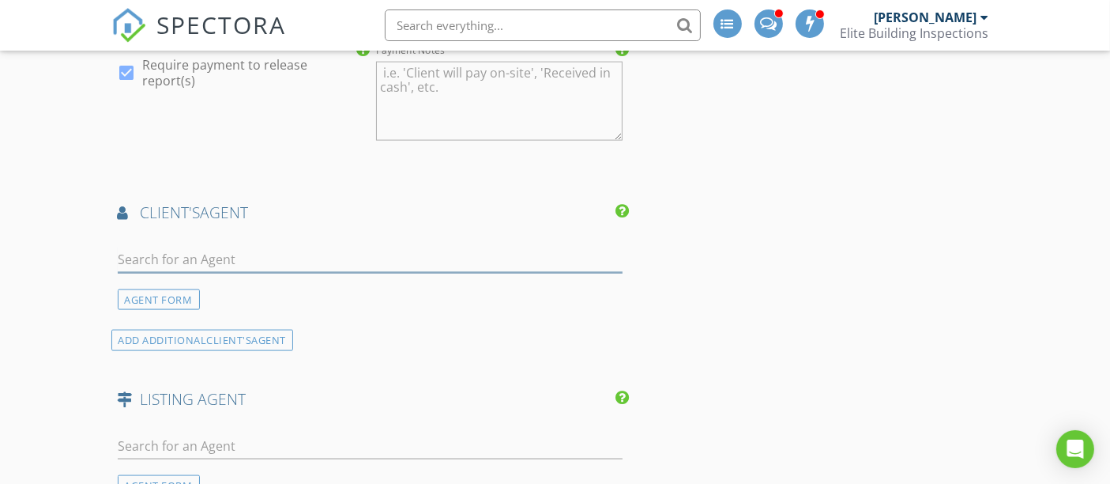
click at [201, 251] on input "text" at bounding box center [371, 260] width 506 height 26
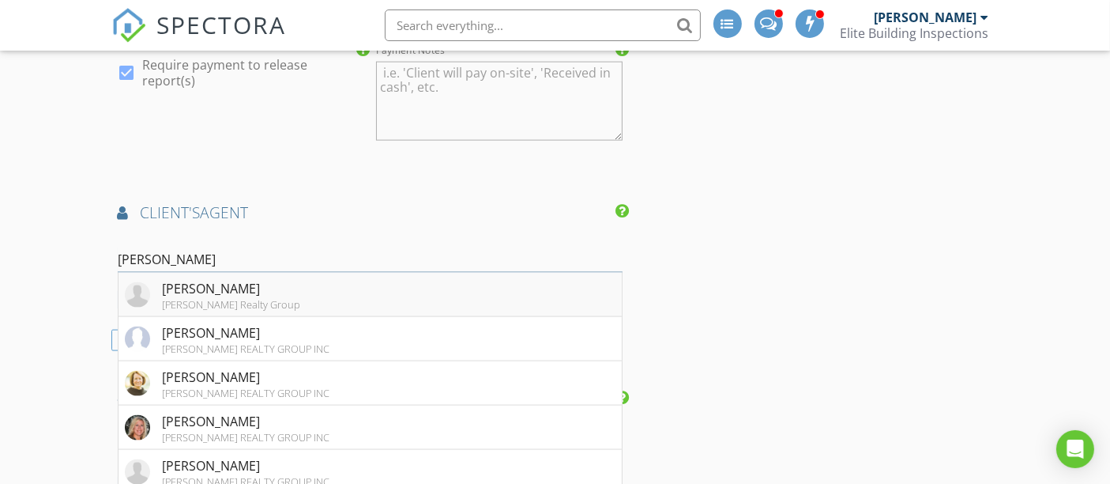
type input "Ann ro"
drag, startPoint x: 238, startPoint y: 273, endPoint x: 157, endPoint y: 268, distance: 80.8
click at [238, 279] on div "[PERSON_NAME]" at bounding box center [232, 288] width 138 height 19
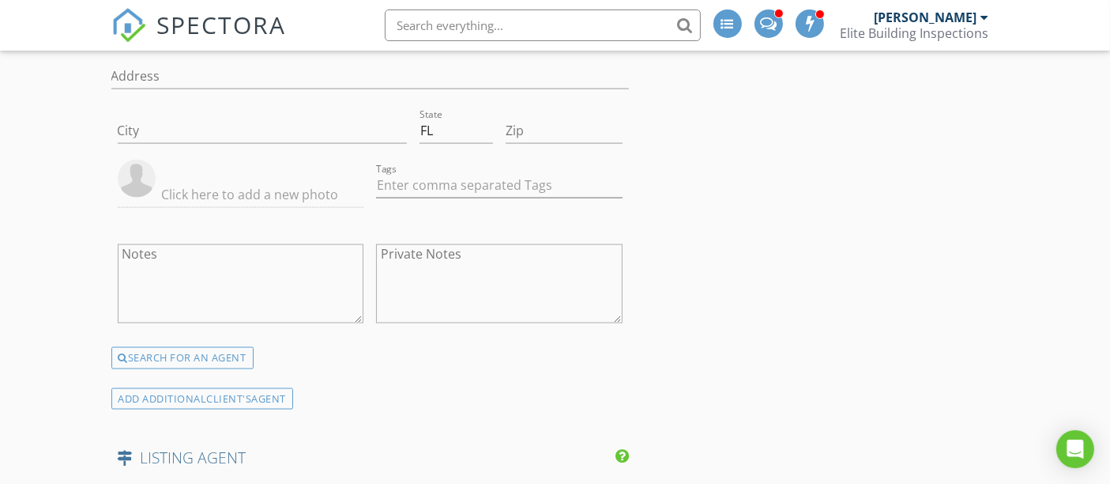
scroll to position [2558, 0]
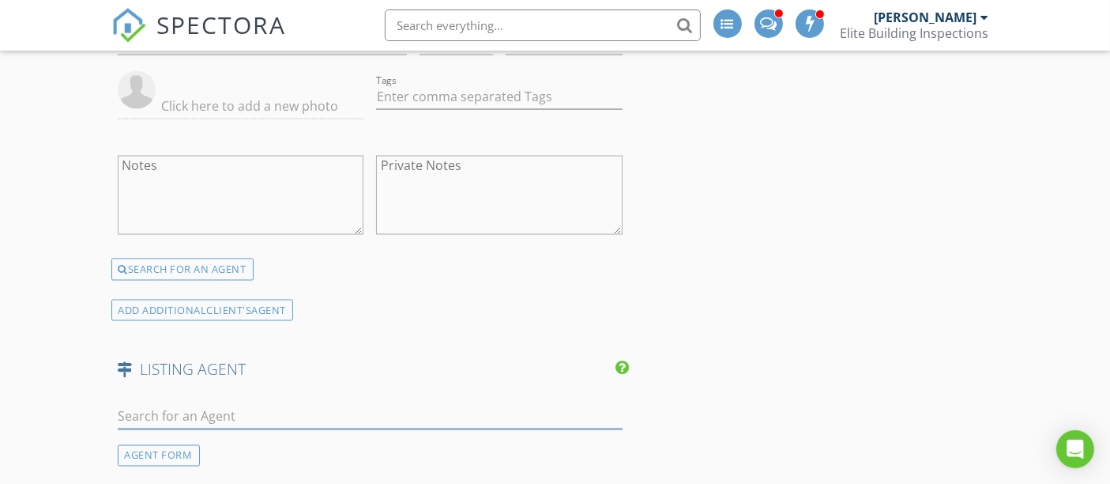
click at [182, 403] on input "text" at bounding box center [371, 416] width 506 height 26
type input "Michelle O'c"
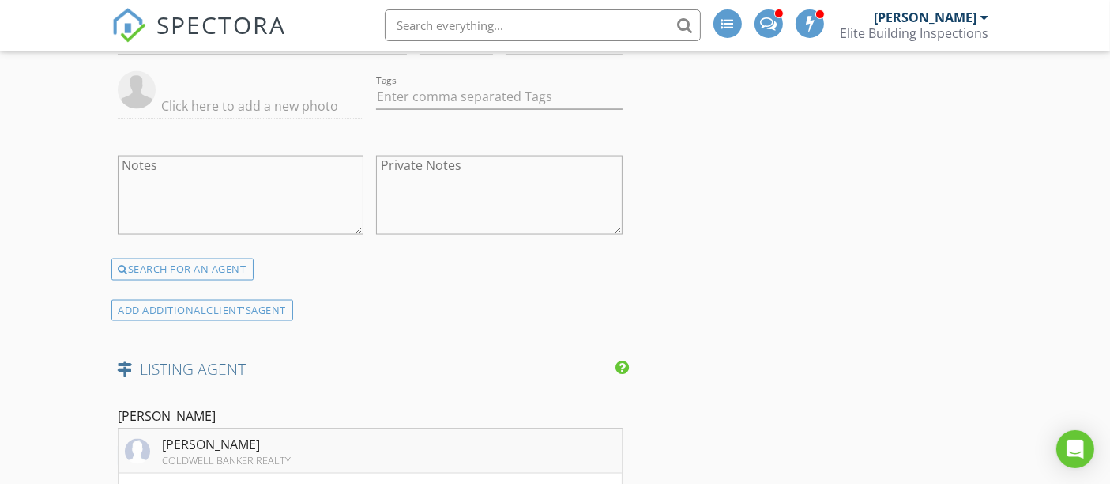
click at [282, 435] on div "[PERSON_NAME]" at bounding box center [227, 444] width 129 height 19
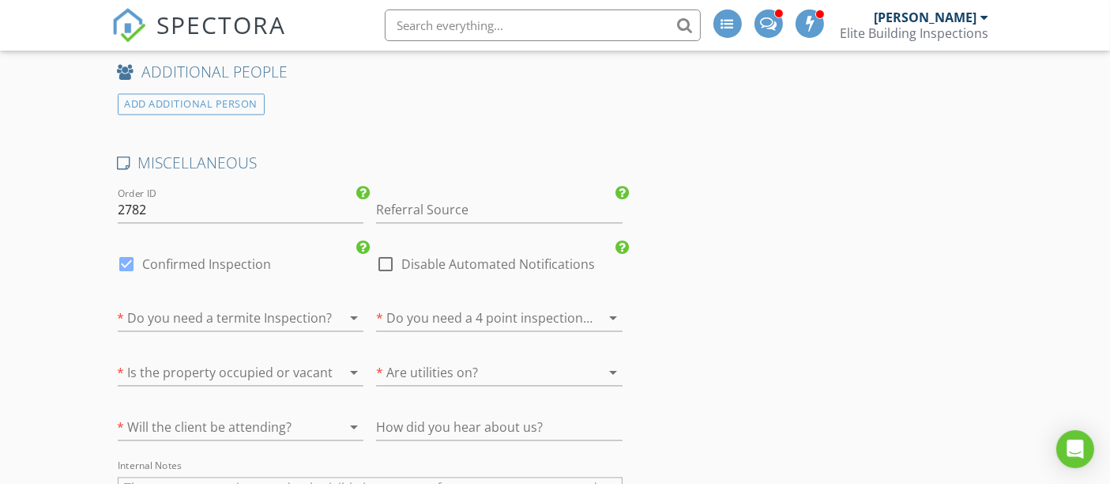
scroll to position [3436, 0]
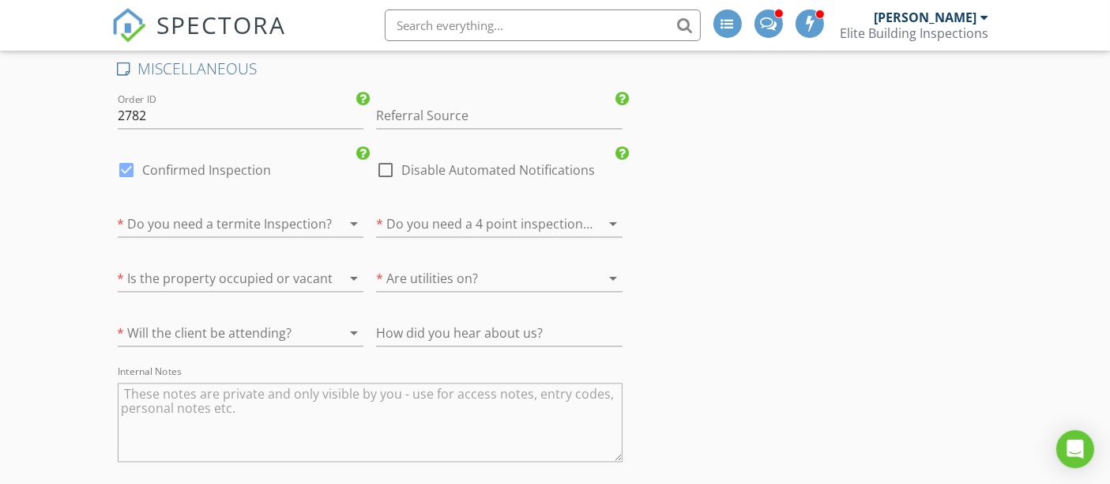
click at [237, 211] on div at bounding box center [219, 223] width 202 height 25
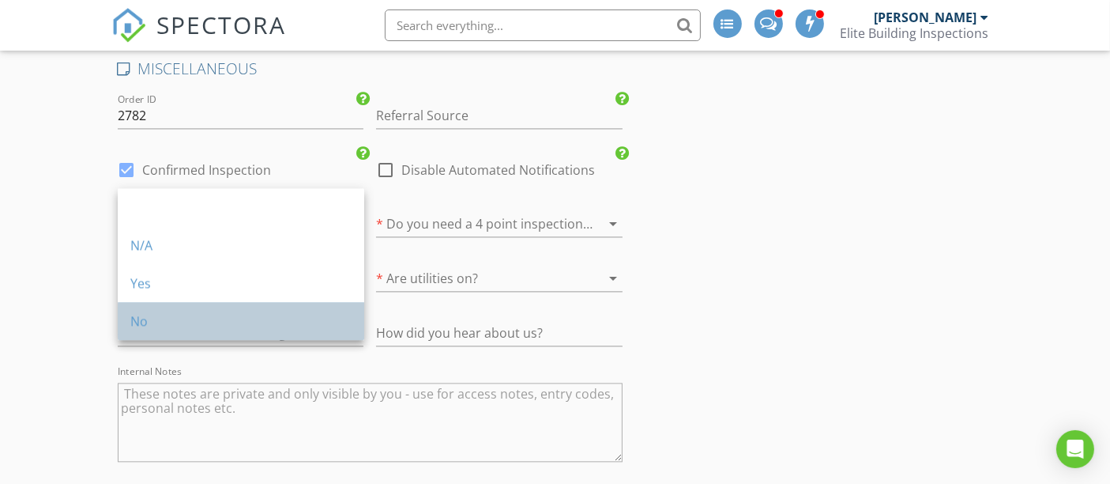
click at [167, 316] on div "No" at bounding box center [240, 320] width 221 height 19
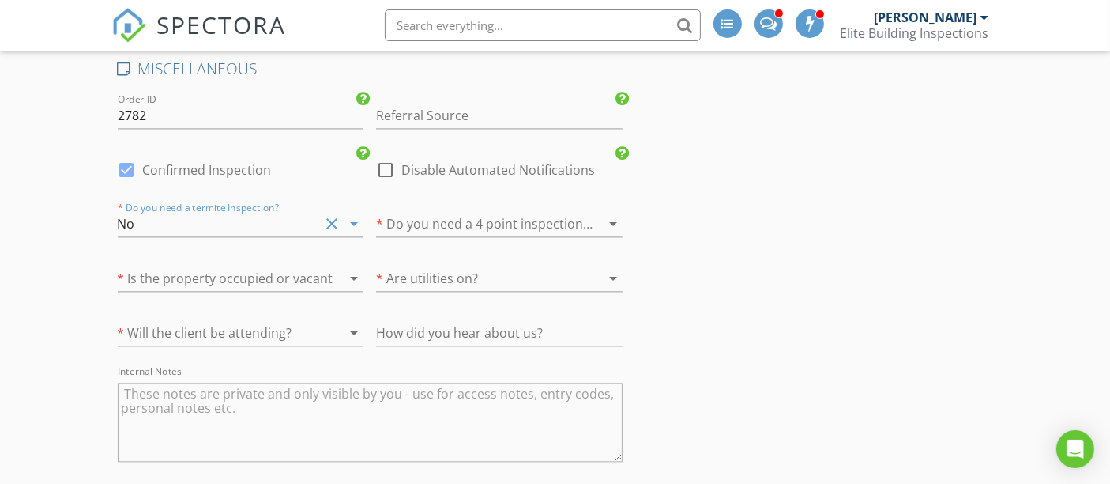
click at [441, 211] on div at bounding box center [477, 223] width 202 height 25
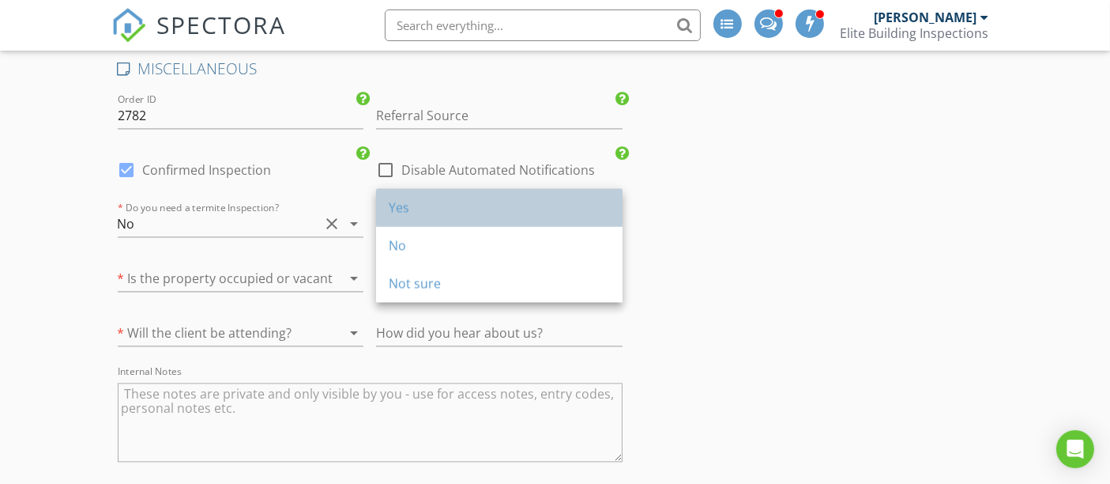
click at [427, 213] on div "Yes" at bounding box center [499, 207] width 221 height 19
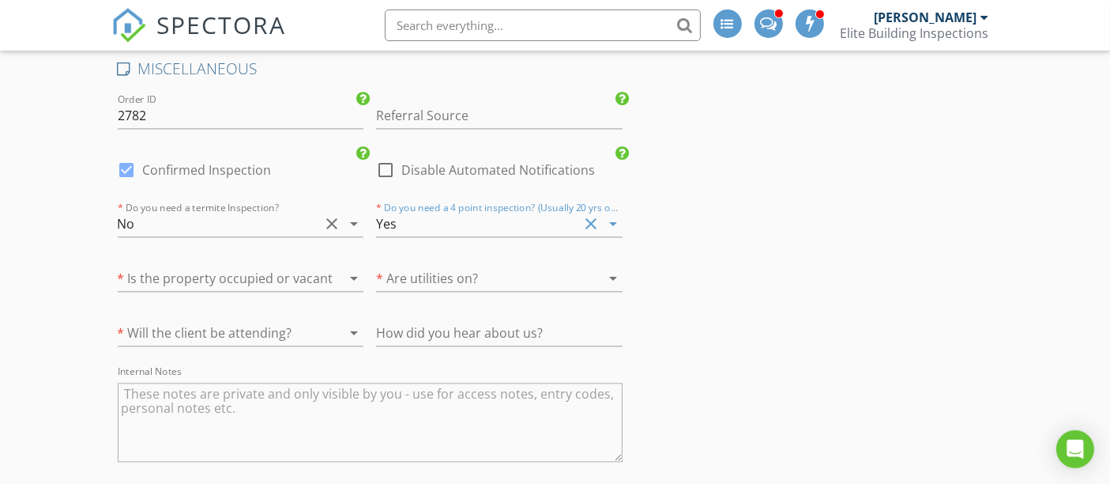
click at [251, 266] on div at bounding box center [219, 278] width 202 height 25
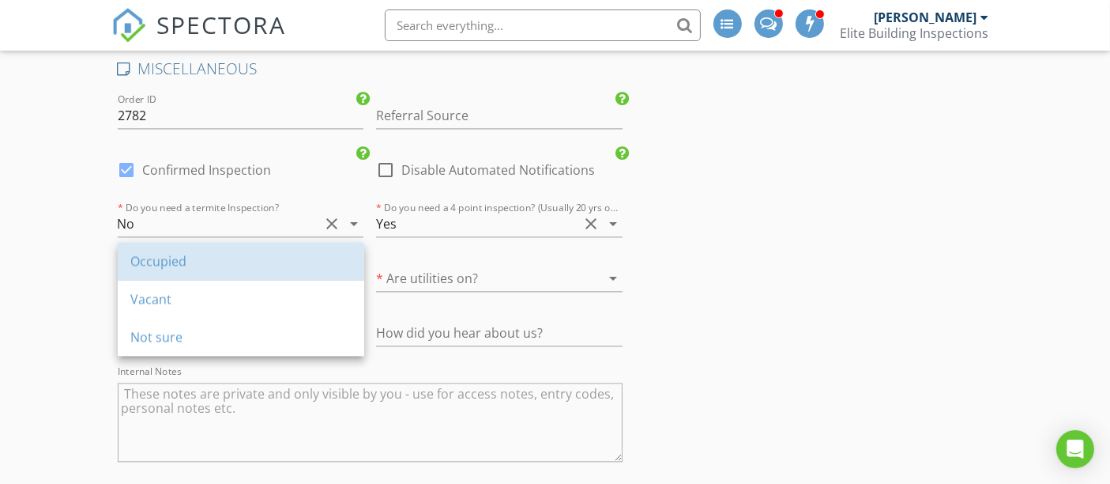
click at [251, 258] on div "Occupied" at bounding box center [240, 260] width 221 height 19
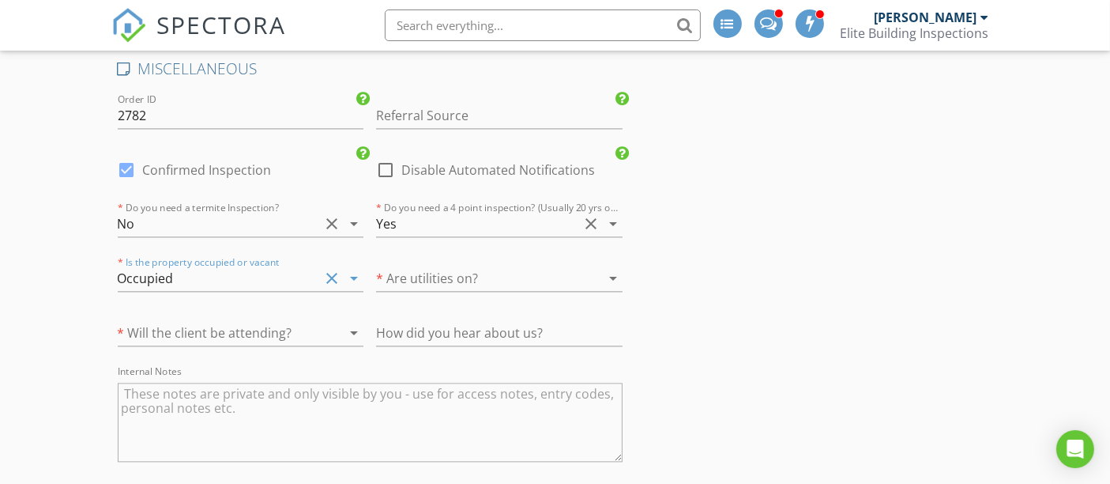
click at [435, 266] on div at bounding box center [477, 278] width 202 height 25
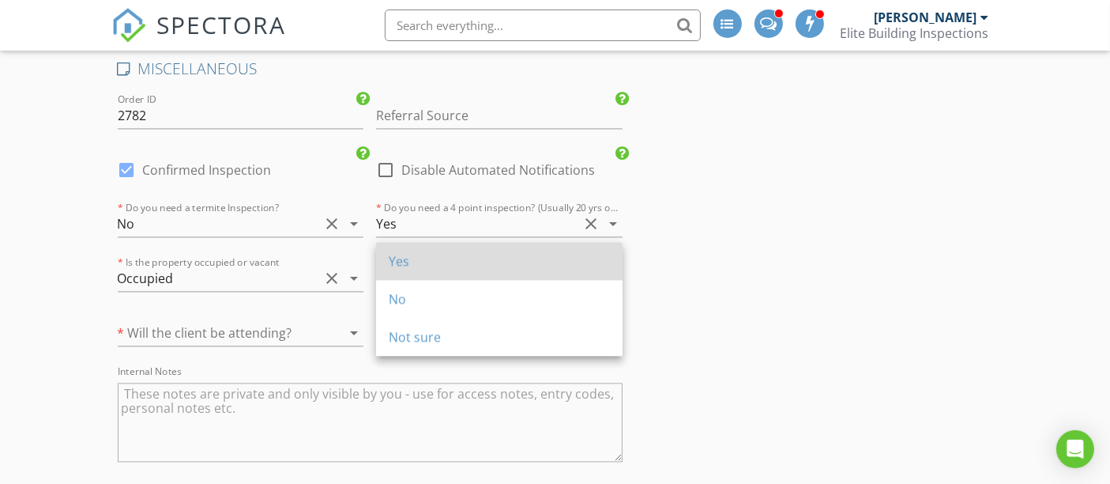
click at [435, 264] on div "Yes" at bounding box center [499, 260] width 221 height 19
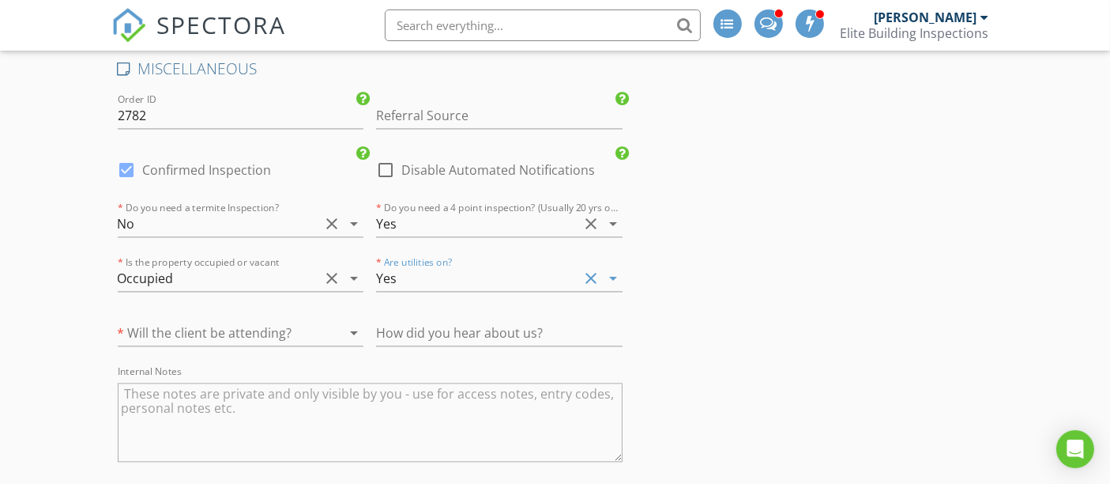
click at [198, 320] on div at bounding box center [219, 332] width 202 height 25
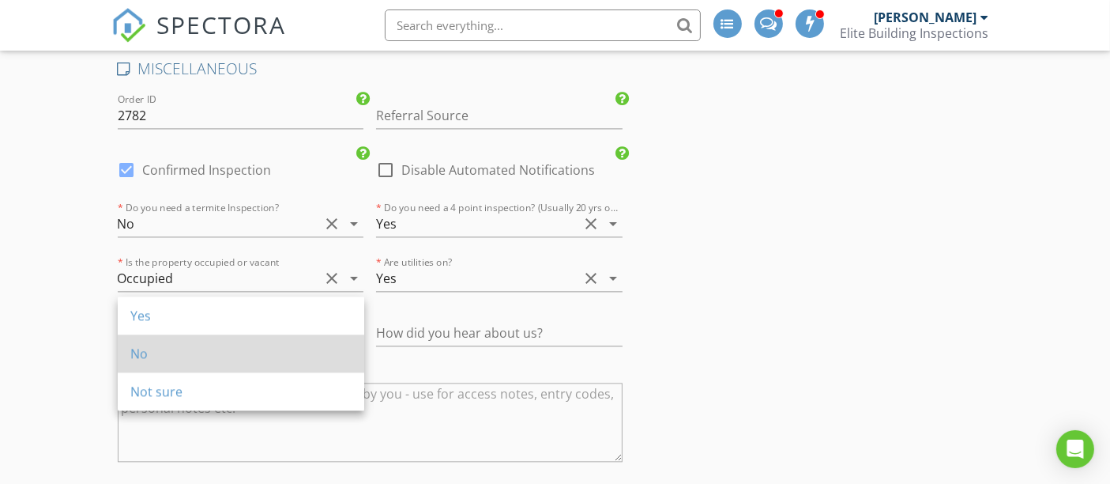
click at [172, 355] on div "No" at bounding box center [240, 353] width 221 height 19
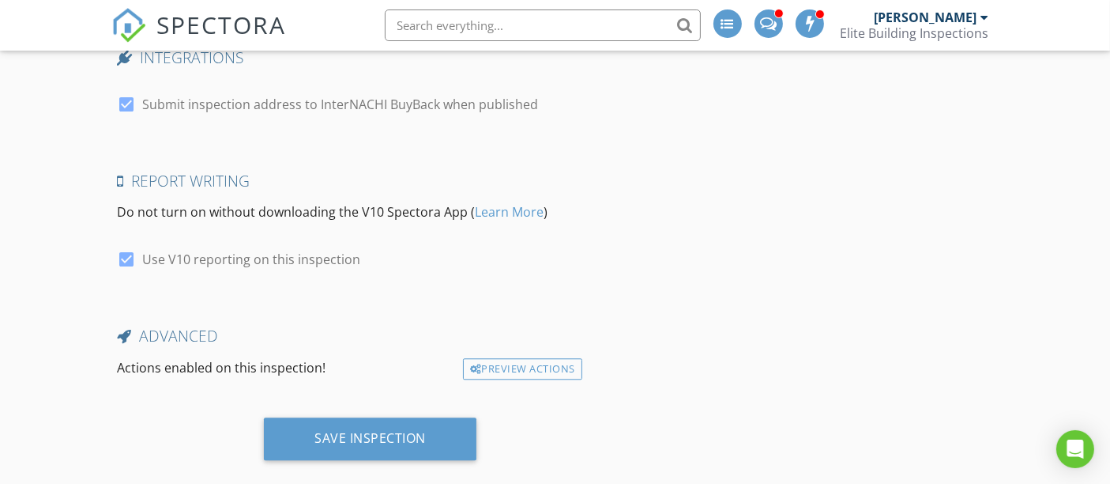
scroll to position [3913, 0]
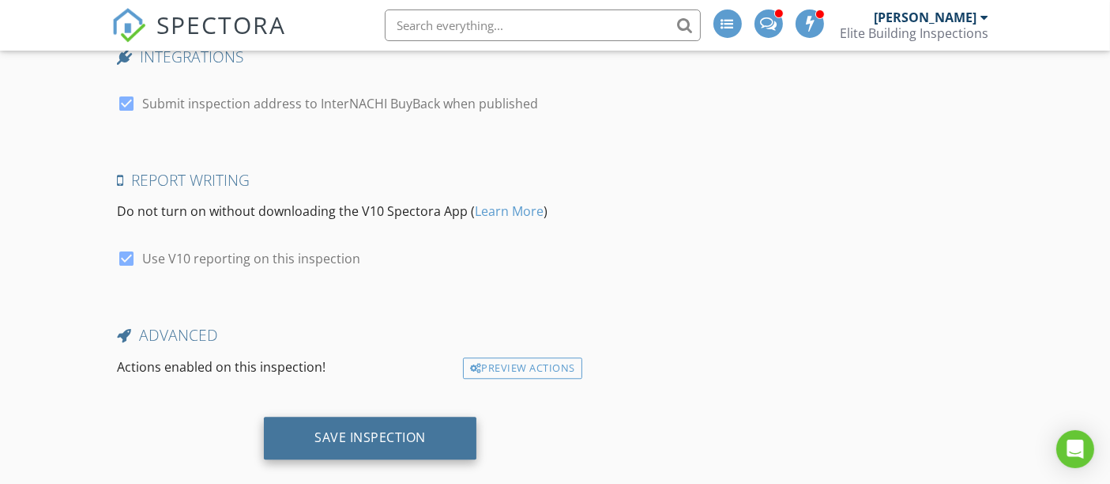
click at [383, 429] on div "Save Inspection" at bounding box center [370, 437] width 111 height 16
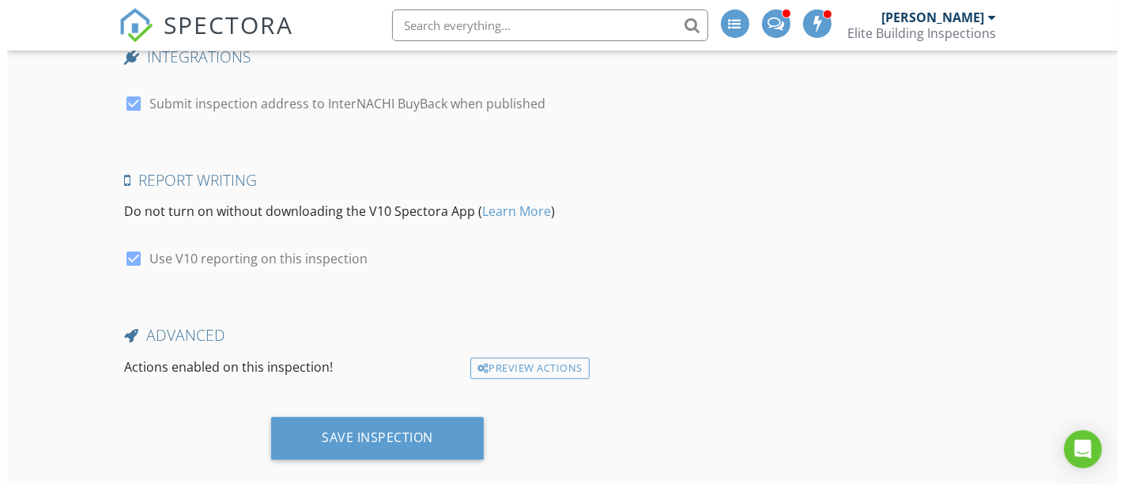
scroll to position [3888, 0]
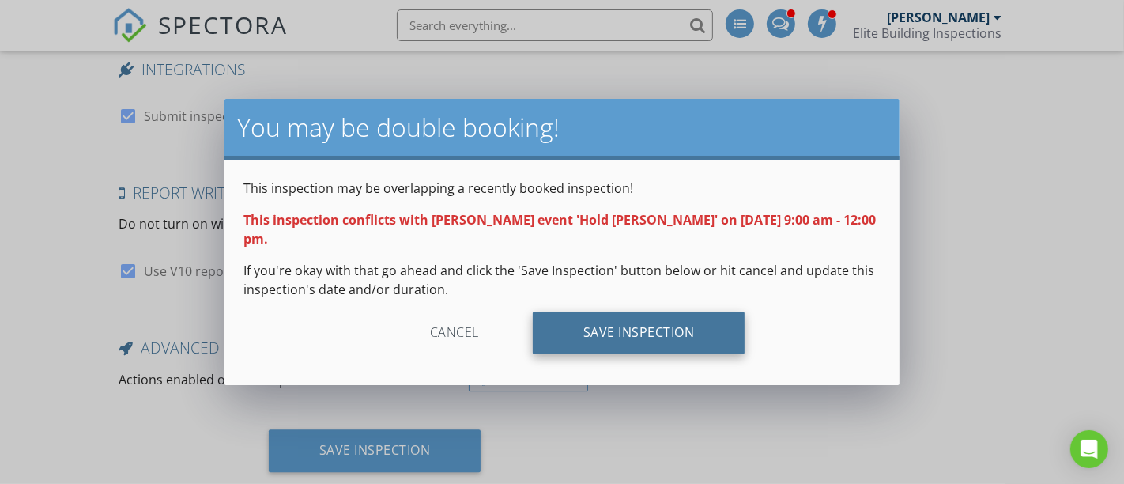
click at [641, 324] on div "Save Inspection" at bounding box center [639, 332] width 213 height 43
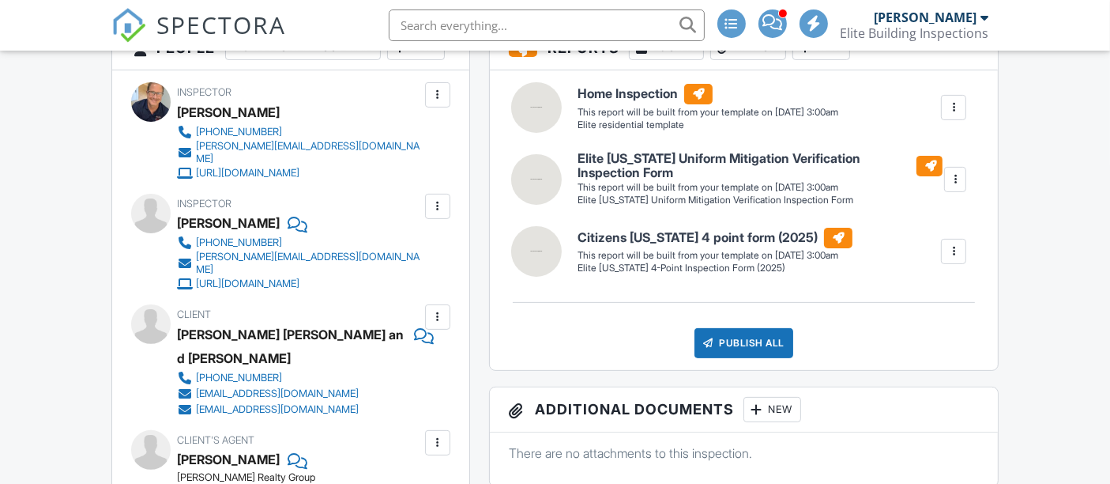
click at [957, 101] on div at bounding box center [954, 108] width 16 height 16
drag, startPoint x: 921, startPoint y: 156, endPoint x: 606, endPoint y: 268, distance: 334.0
click at [921, 154] on div "Build Now" at bounding box center [922, 152] width 77 height 19
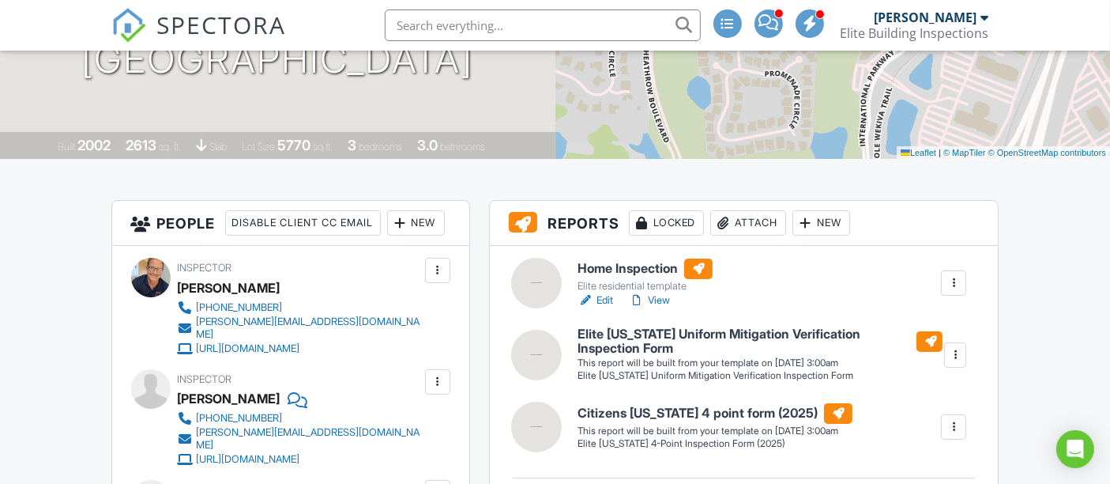
click at [602, 296] on link "Edit" at bounding box center [596, 300] width 36 height 16
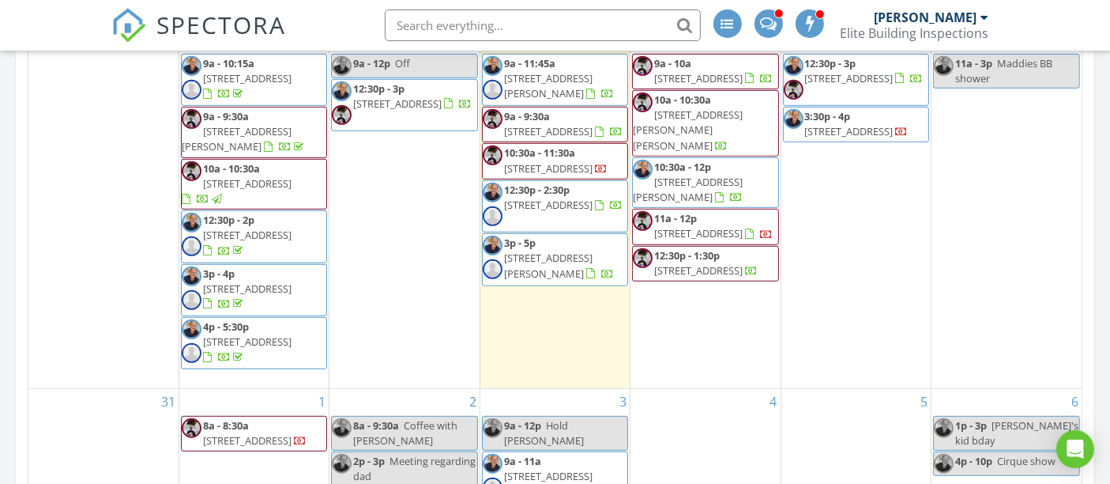
scroll to position [1229, 0]
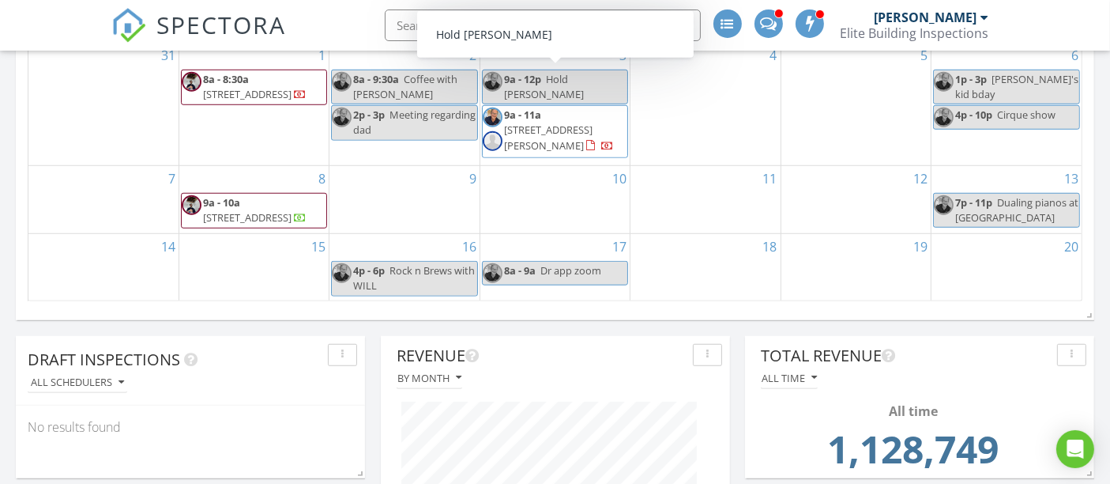
click at [584, 72] on span "Hold Ann Rogers" at bounding box center [544, 86] width 80 height 29
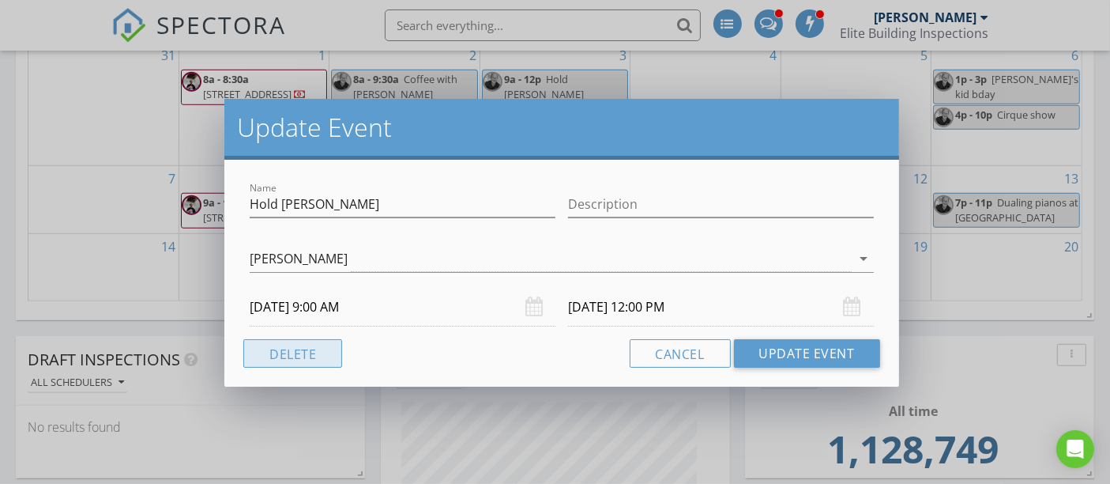
click at [303, 358] on button "Delete" at bounding box center [292, 353] width 99 height 28
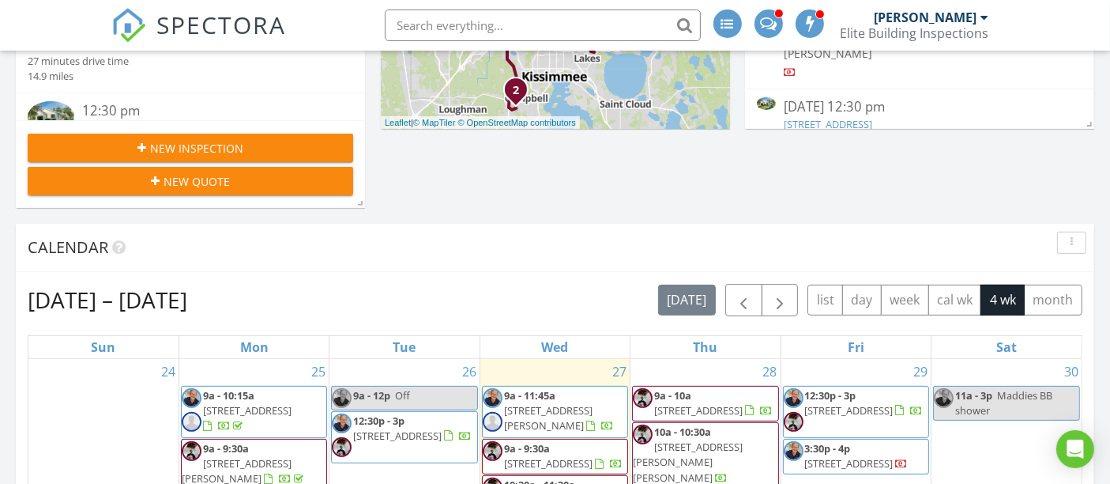
scroll to position [439, 0]
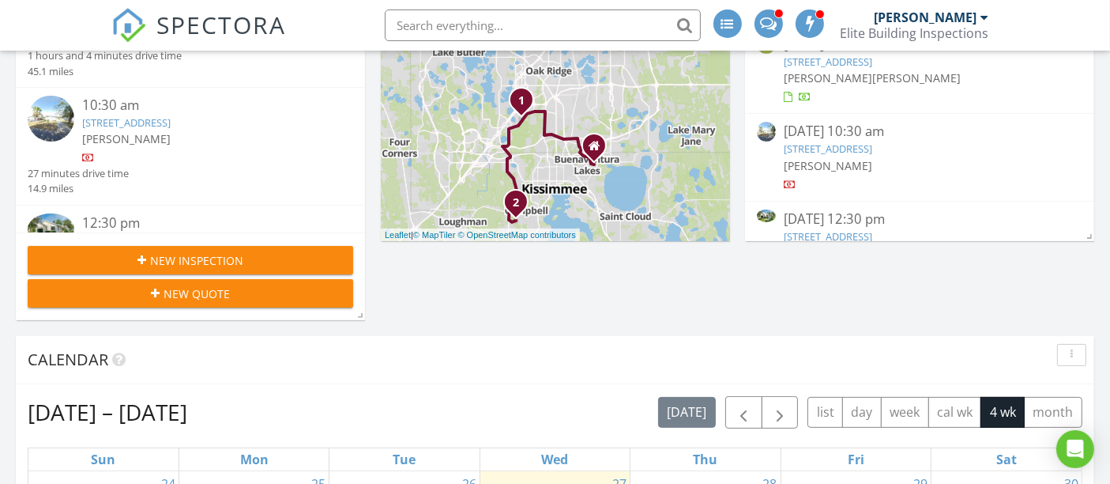
click at [765, 11] on div at bounding box center [769, 23] width 28 height 28
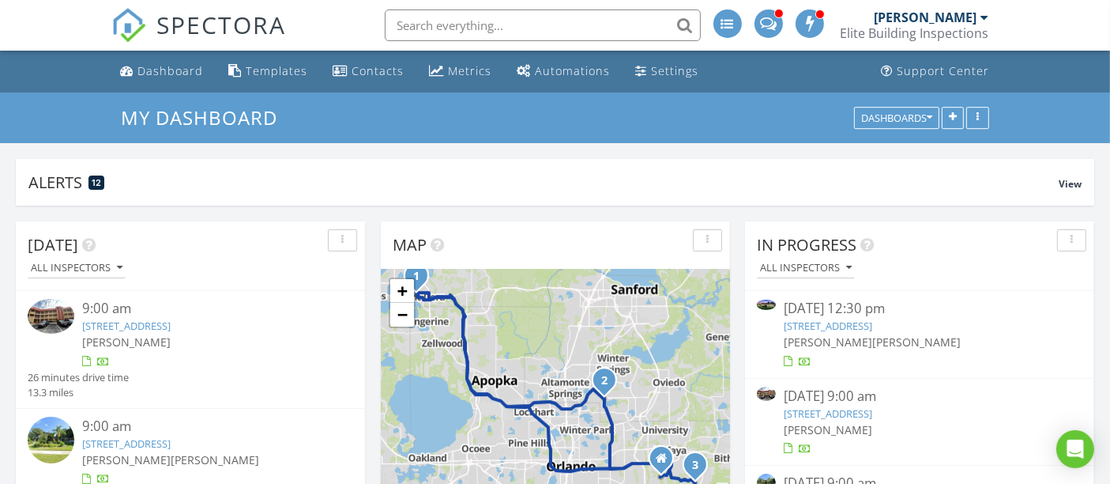
scroll to position [300, 349]
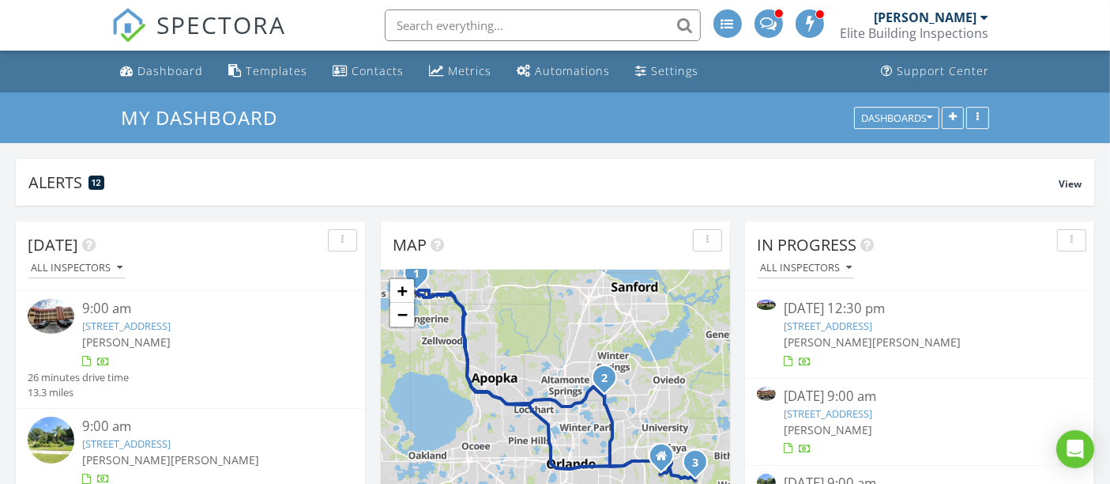
click at [765, 17] on span at bounding box center [768, 22] width 17 height 14
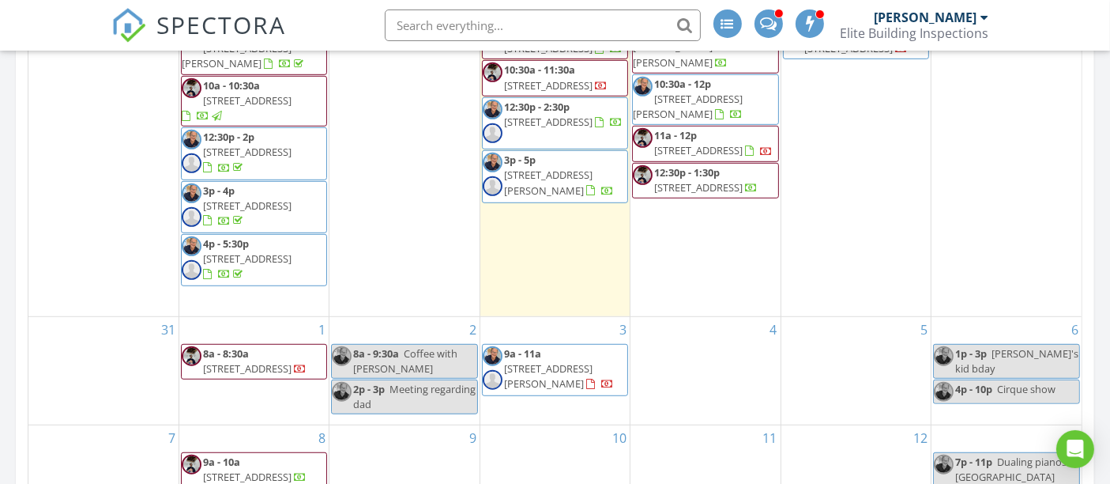
scroll to position [300, 349]
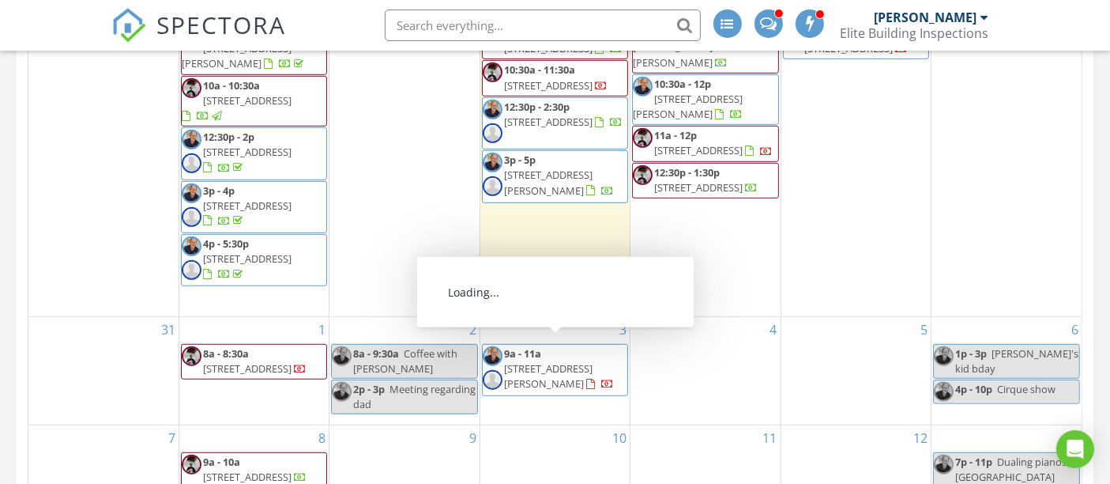
click at [531, 361] on span "[STREET_ADDRESS][PERSON_NAME]" at bounding box center [548, 375] width 89 height 29
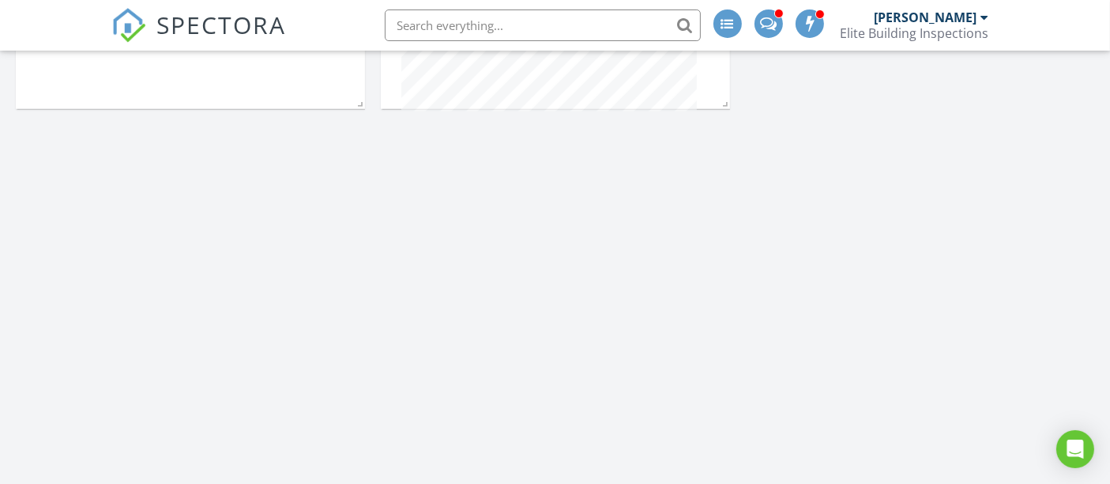
scroll to position [1373, 0]
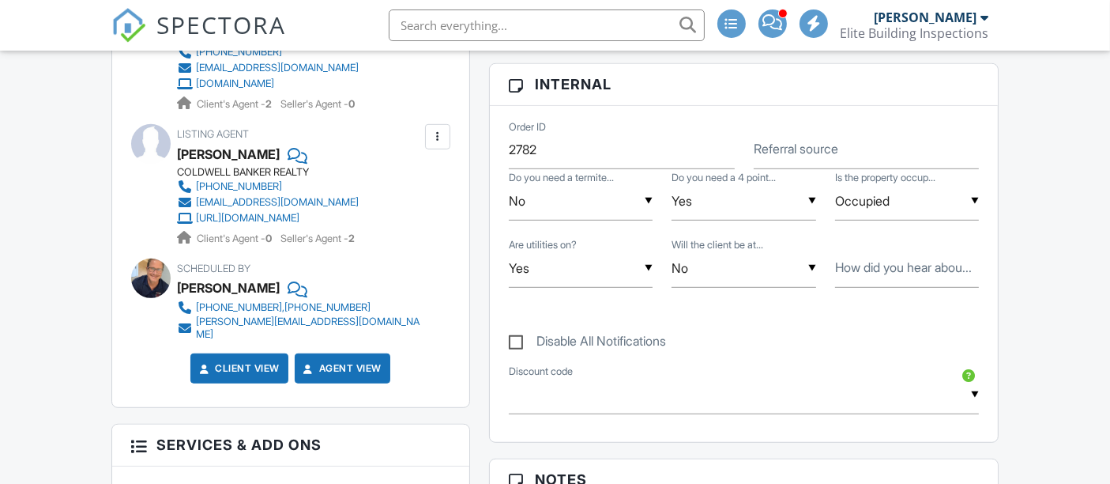
scroll to position [1111, 0]
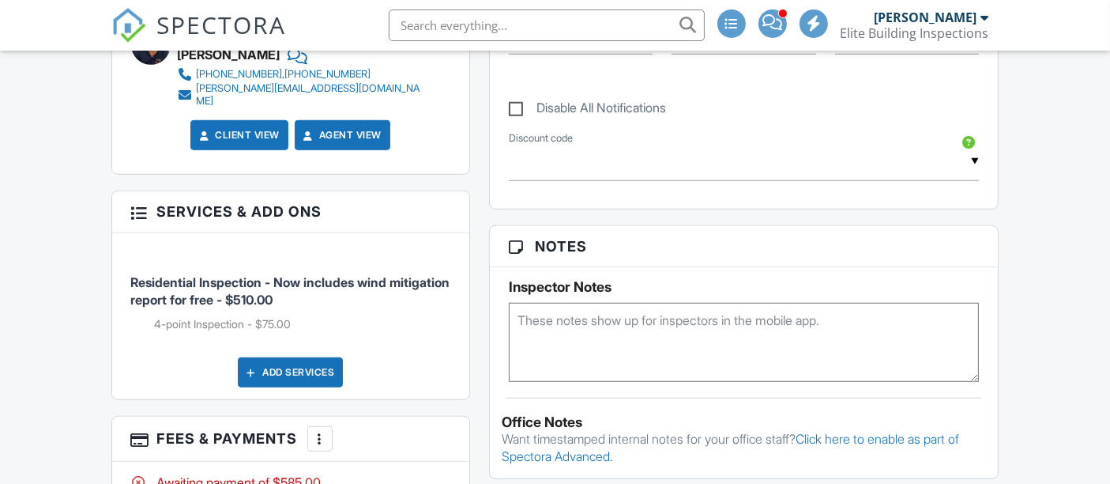
click at [567, 315] on textarea at bounding box center [744, 342] width 471 height 79
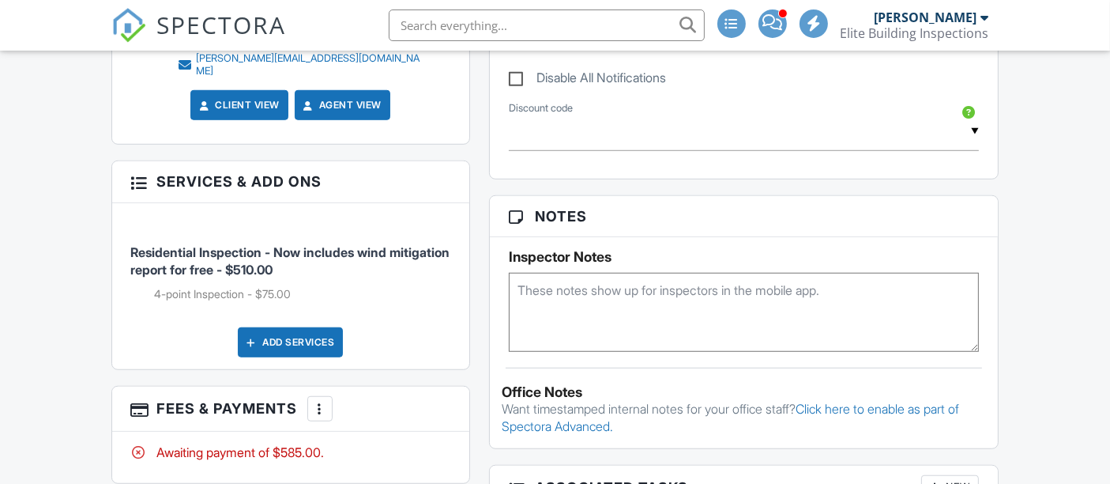
scroll to position [0, 0]
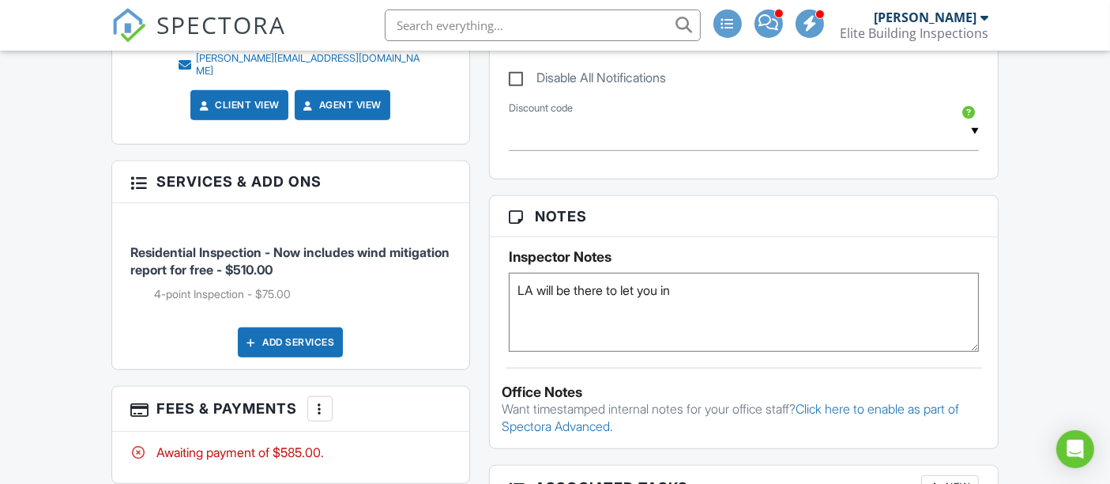
type textarea "LA will be there to let you in"
drag, startPoint x: 1034, startPoint y: 178, endPoint x: 874, endPoint y: 141, distance: 163.9
click at [1032, 178] on div "Dashboard Templates Contacts Metrics Automations Settings Support Center Inspec…" at bounding box center [555, 313] width 1110 height 2808
